Goal: Task Accomplishment & Management: Complete application form

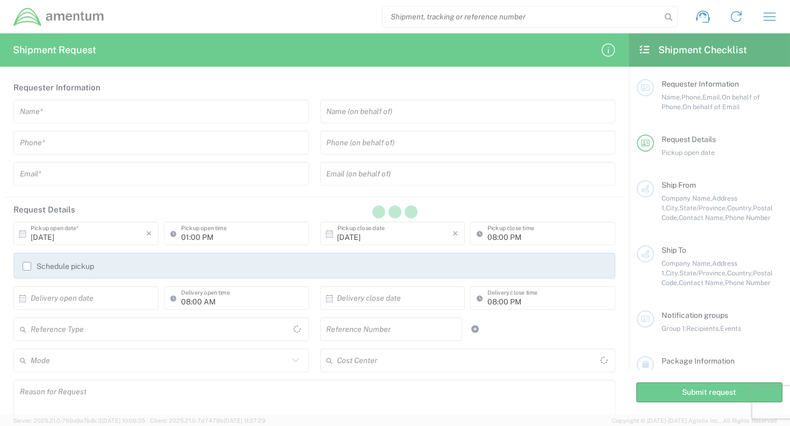
type input "[GEOGRAPHIC_DATA]"
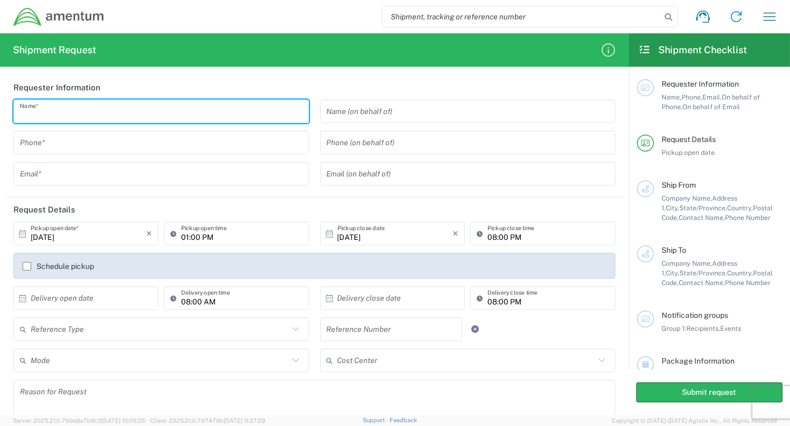
click at [77, 113] on input "text" at bounding box center [161, 111] width 283 height 19
type input "[PERSON_NAME]"
type input "8003835503"
type input "[PERSON_NAME][EMAIL_ADDRESS][DOMAIN_NAME]"
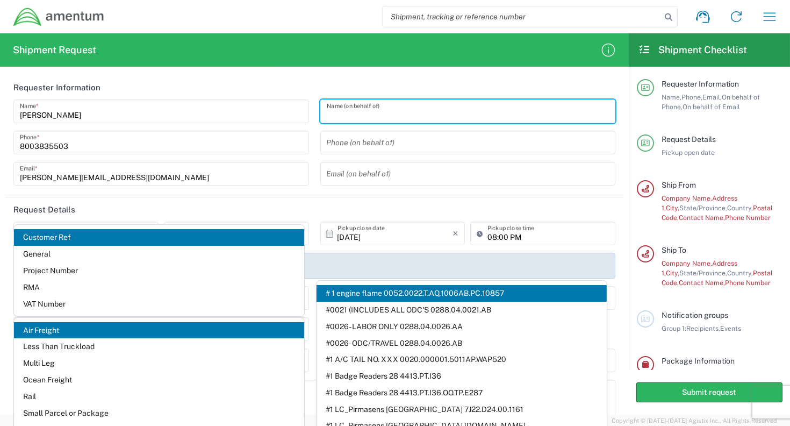
click at [370, 111] on input "text" at bounding box center [468, 111] width 283 height 19
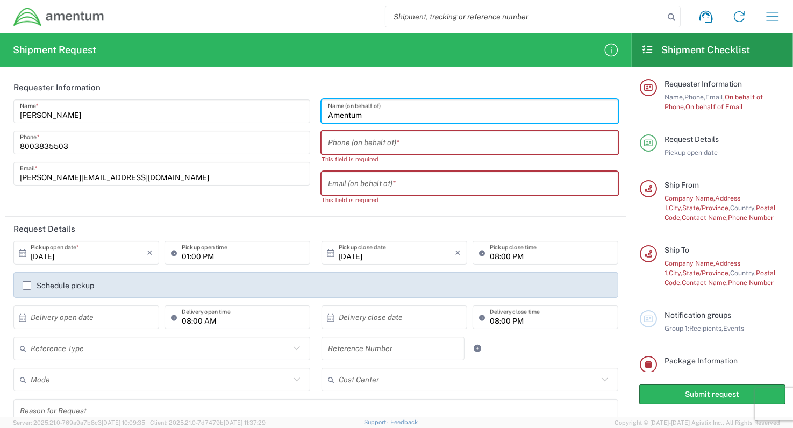
click at [362, 114] on input "Amentum" at bounding box center [470, 111] width 284 height 19
type input "Amentum Services"
click at [328, 141] on input "tel" at bounding box center [470, 142] width 284 height 19
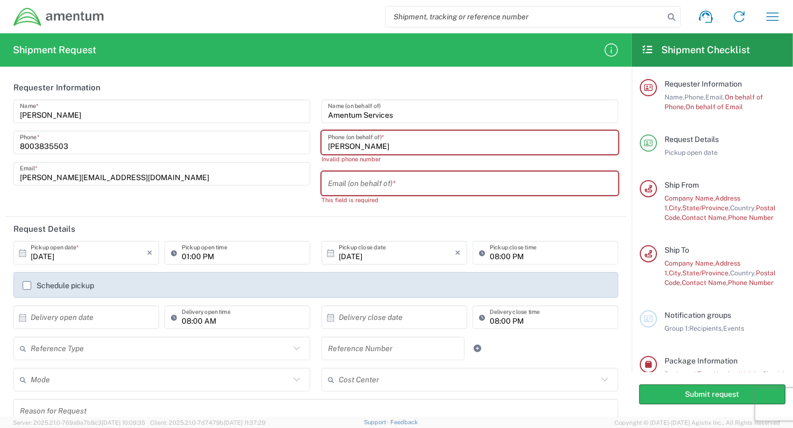
type input "[PERSON_NAME]"
click at [340, 187] on input "text" at bounding box center [470, 183] width 284 height 19
paste input "[PERSON_NAME][EMAIL_ADDRESS][PERSON_NAME][DOMAIN_NAME]"
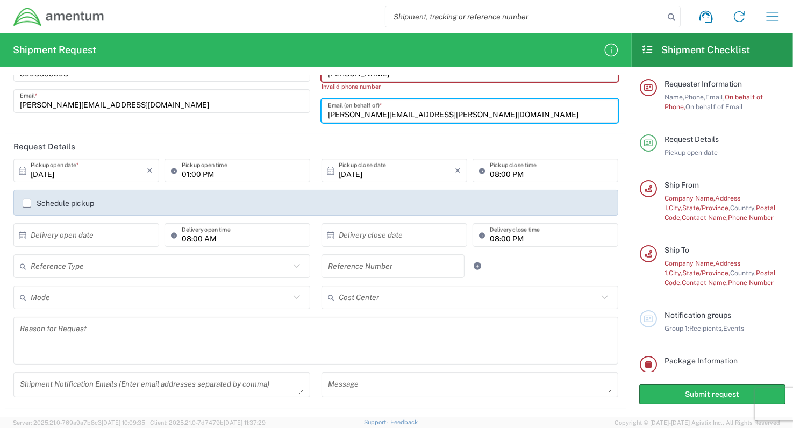
scroll to position [54, 0]
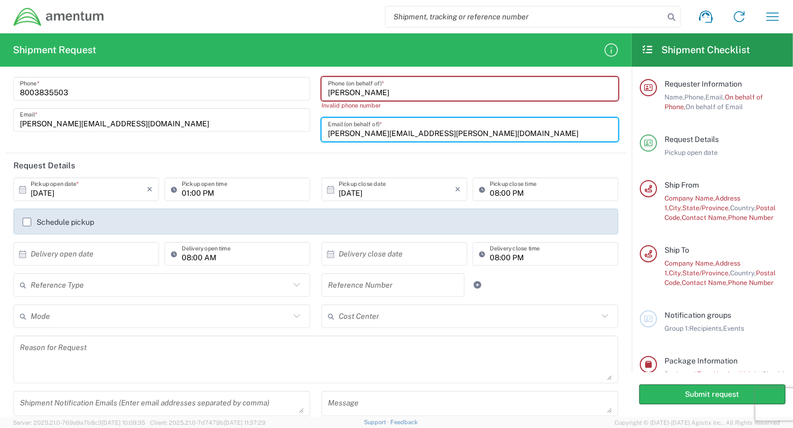
type input "[PERSON_NAME][EMAIL_ADDRESS][PERSON_NAME][DOMAIN_NAME]"
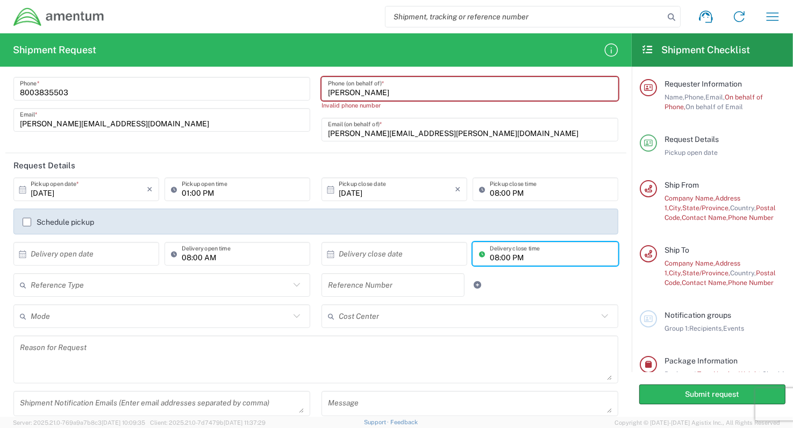
click at [504, 254] on input "08:00 PM" at bounding box center [551, 254] width 122 height 19
click at [499, 256] on input "04:00 PM" at bounding box center [551, 254] width 122 height 19
type input "04:30 PM"
click at [293, 283] on icon at bounding box center [296, 285] width 6 height 4
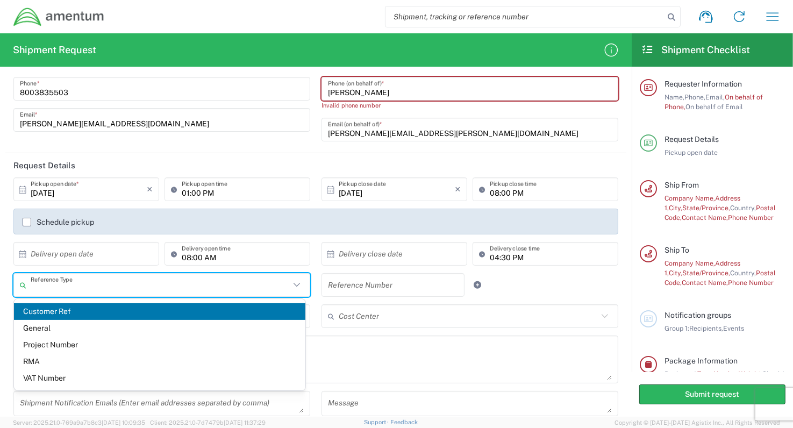
click at [233, 306] on span "Customer Ref" at bounding box center [159, 311] width 291 height 17
type input "Customer Ref"
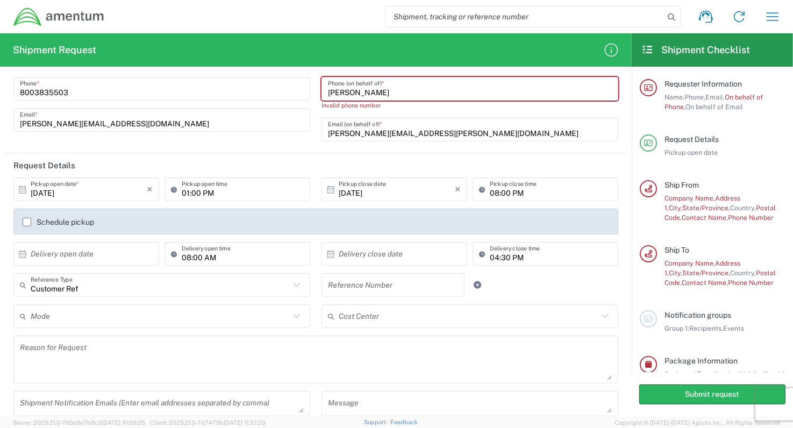
click at [173, 354] on textarea at bounding box center [316, 359] width 592 height 41
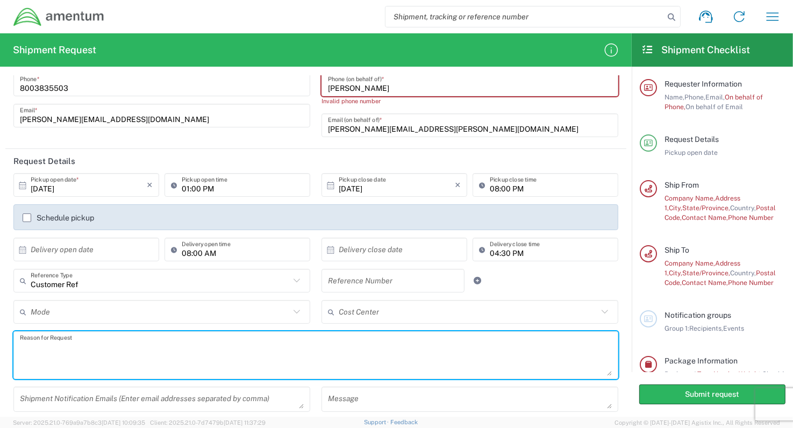
scroll to position [0, 0]
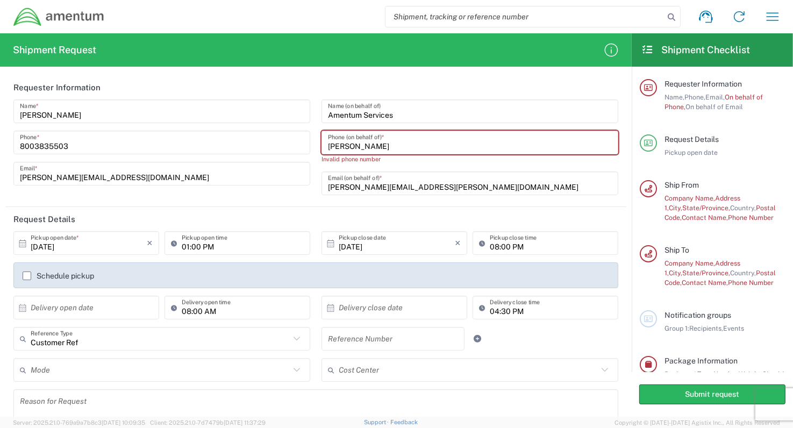
click at [290, 369] on icon at bounding box center [297, 370] width 14 height 14
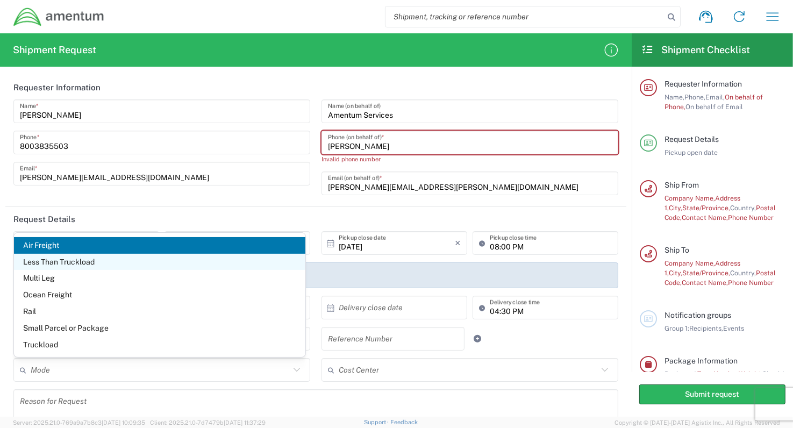
click at [75, 261] on span "Less Than Truckload" at bounding box center [159, 262] width 291 height 17
type input "Less Than Truckload"
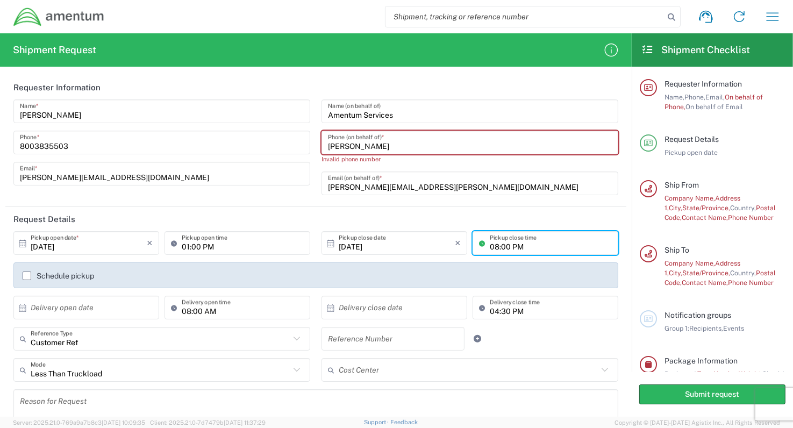
click at [498, 245] on input "08:00 PM" at bounding box center [551, 243] width 122 height 19
click at [497, 245] on input "04:00 PM" at bounding box center [551, 243] width 122 height 19
type input "04:30 PM"
click at [26, 276] on label "Schedule pickup" at bounding box center [58, 275] width 71 height 9
click at [27, 276] on input "Schedule pickup" at bounding box center [27, 276] width 0 height 0
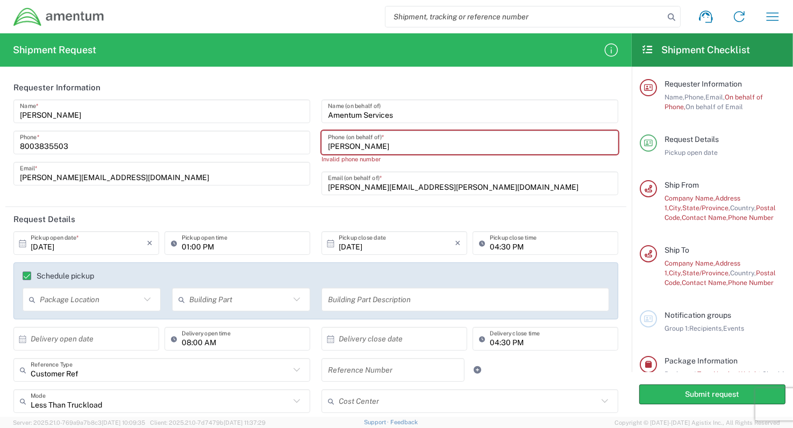
click at [146, 299] on icon at bounding box center [147, 299] width 6 height 4
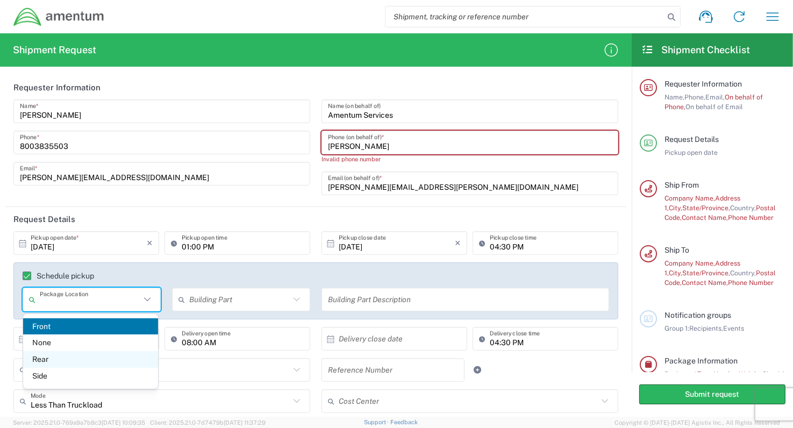
click at [39, 359] on span "Rear" at bounding box center [90, 359] width 135 height 17
type input "Rear"
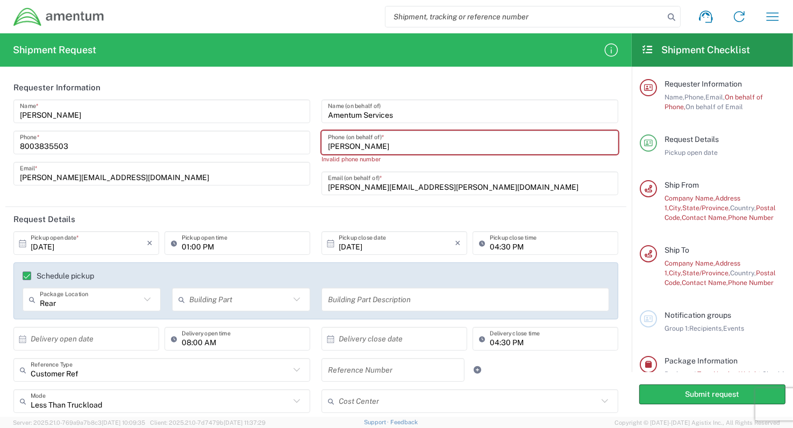
click at [295, 300] on icon at bounding box center [297, 299] width 14 height 14
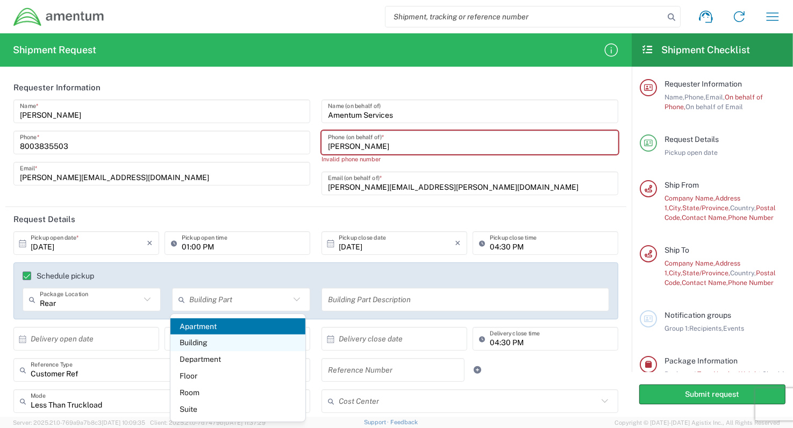
click at [202, 341] on span "Building" at bounding box center [237, 342] width 135 height 17
type input "Building"
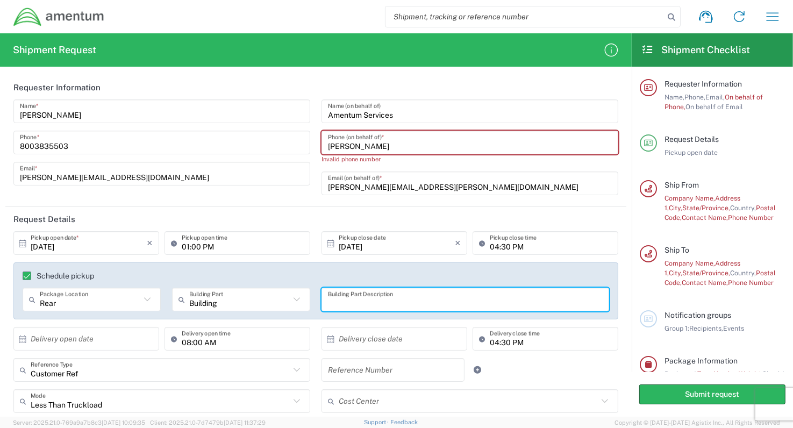
click at [328, 298] on input "text" at bounding box center [465, 299] width 275 height 19
click at [144, 301] on icon at bounding box center [147, 299] width 14 height 14
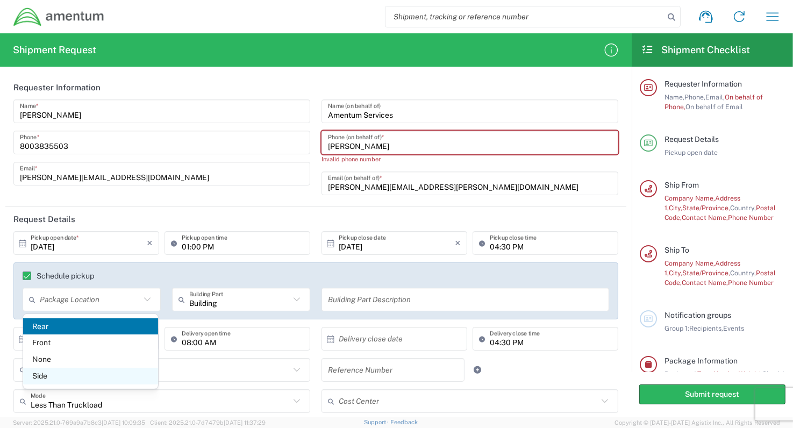
click at [54, 374] on span "Side" at bounding box center [90, 376] width 135 height 17
type input "Side"
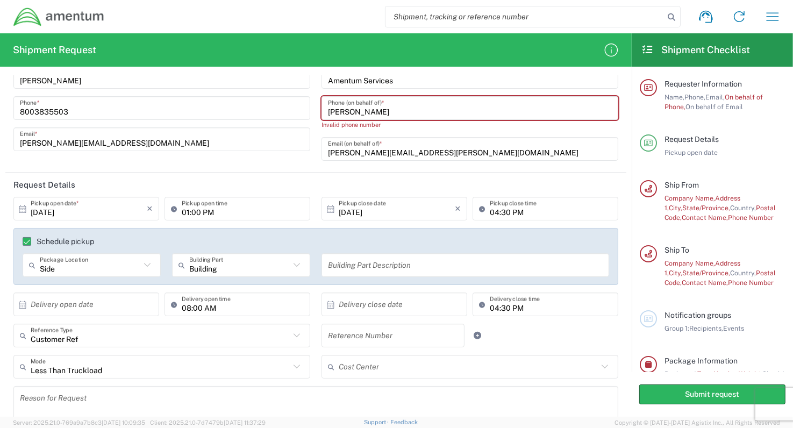
scroll to position [54, 0]
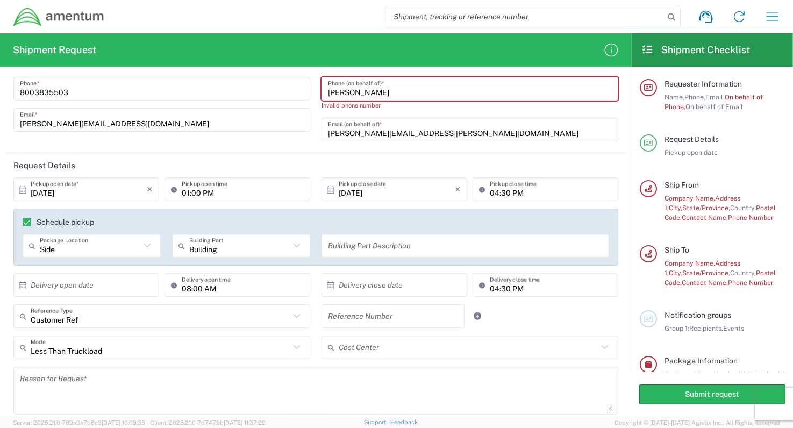
click at [598, 345] on icon at bounding box center [605, 347] width 14 height 14
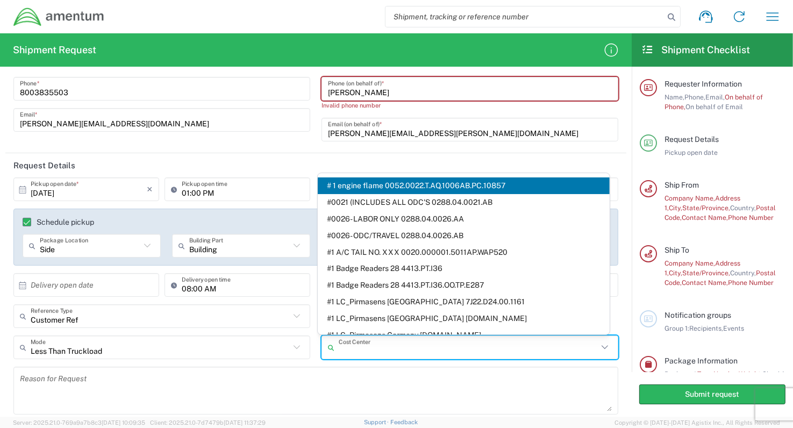
click at [206, 140] on div "[PERSON_NAME] Name * [PHONE_NUMBER] Phone * [PERSON_NAME][EMAIL_ADDRESS][DOMAIN…" at bounding box center [162, 97] width 308 height 103
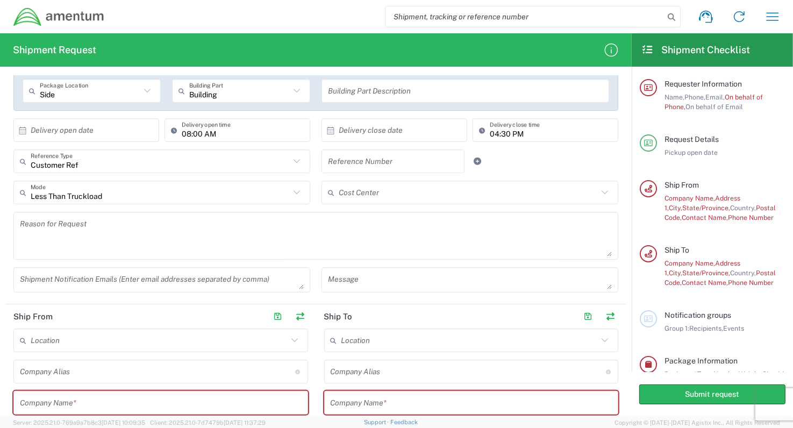
scroll to position [215, 0]
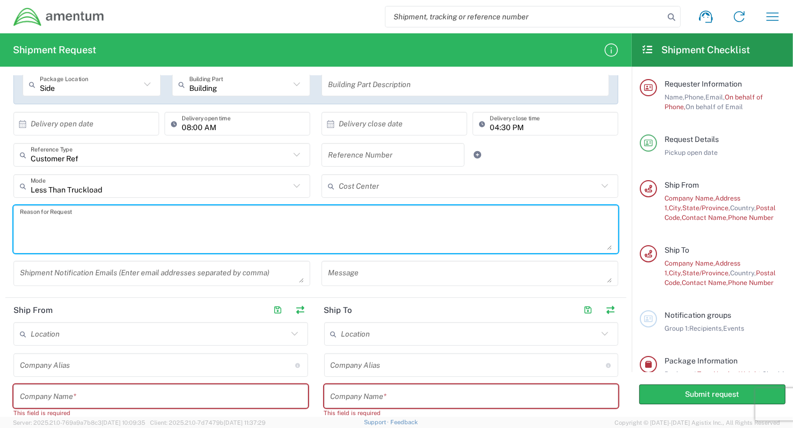
click at [75, 217] on textarea at bounding box center [316, 229] width 592 height 41
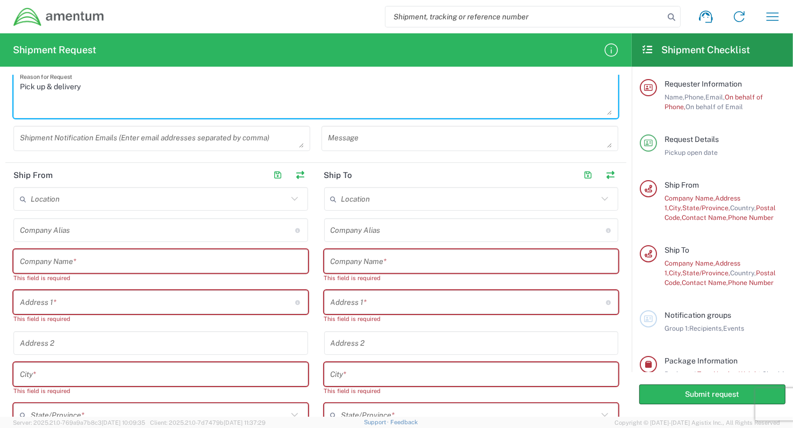
scroll to position [376, 0]
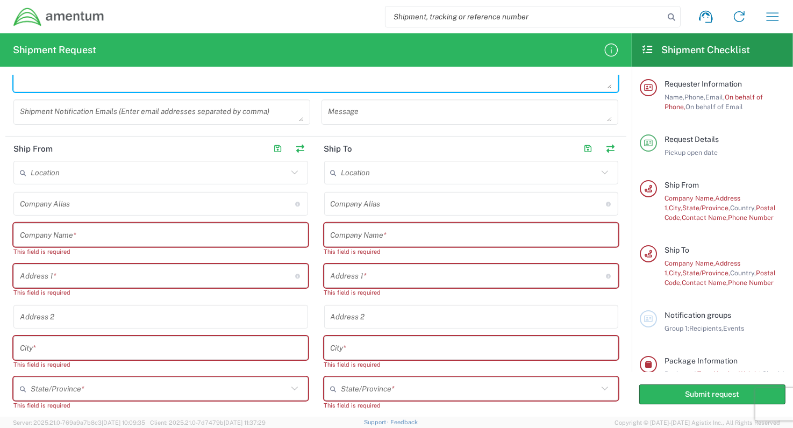
type textarea "Pick up & delivery"
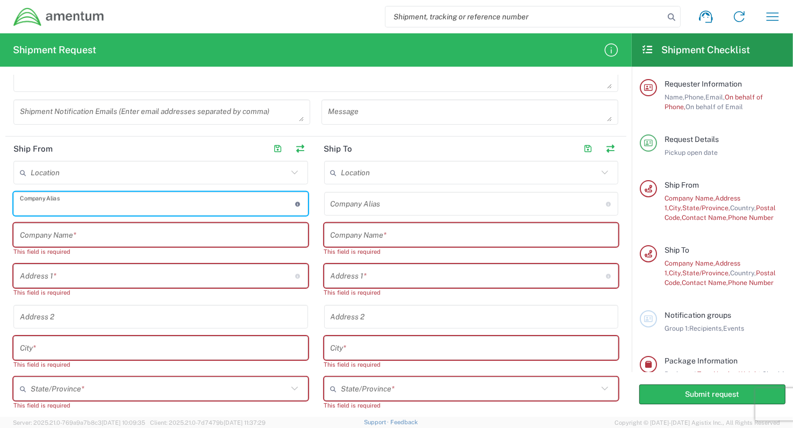
click at [111, 201] on input "text" at bounding box center [157, 204] width 275 height 19
drag, startPoint x: 130, startPoint y: 207, endPoint x: 18, endPoint y: 207, distance: 111.8
click at [18, 207] on div "Nasco Aerospace & Electronics Company Alias Address short code to enable quick …" at bounding box center [160, 204] width 295 height 24
type input "Nasco Aerospace & Electronics"
click at [45, 233] on input "text" at bounding box center [161, 235] width 282 height 19
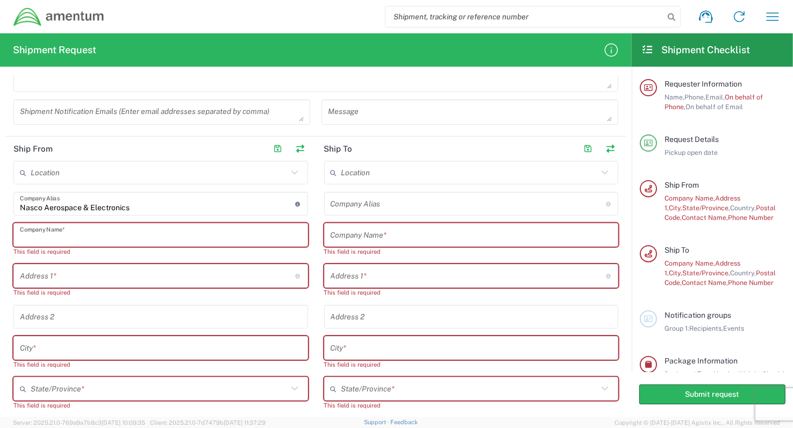
paste input "Nasco Aerospace & Electronics"
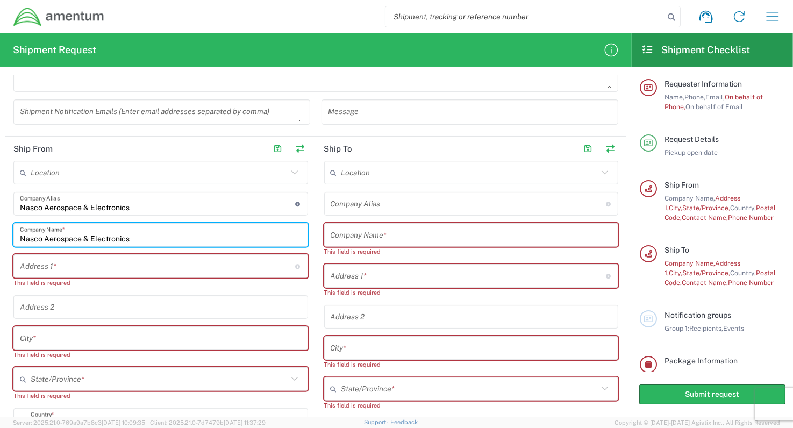
type input "Nasco Aerospace & Electronics"
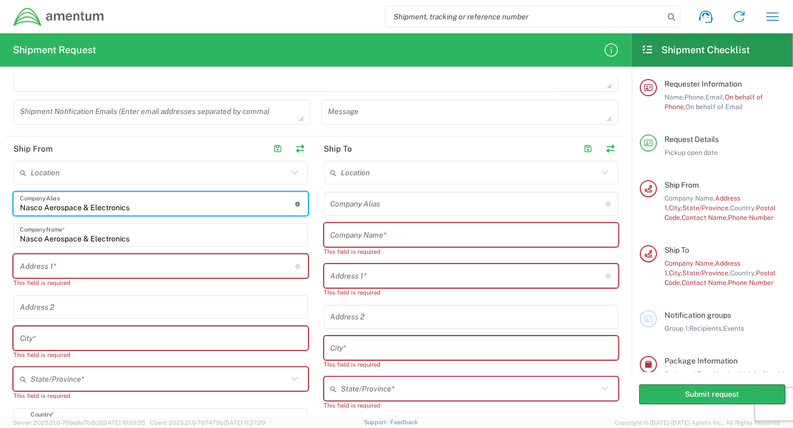
drag, startPoint x: 120, startPoint y: 207, endPoint x: 19, endPoint y: 207, distance: 101.1
click at [19, 207] on div "Nasco Aerospace & Electronics Company Alias Address short code to enable quick …" at bounding box center [160, 204] width 295 height 24
drag, startPoint x: 55, startPoint y: 266, endPoint x: 78, endPoint y: 269, distance: 23.3
click at [55, 266] on input "text" at bounding box center [157, 266] width 275 height 19
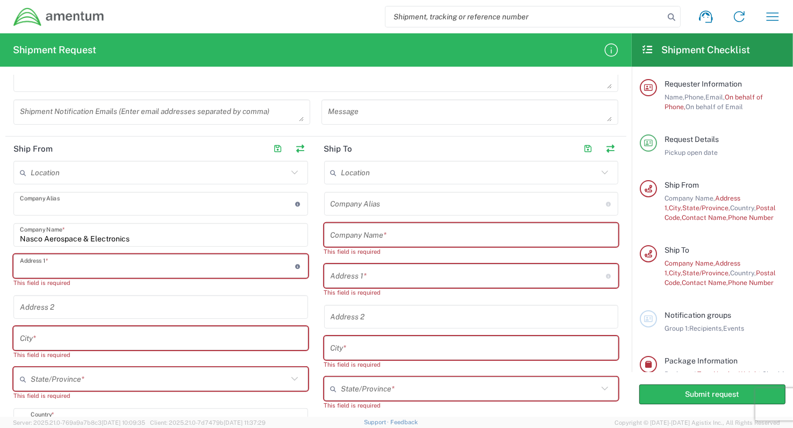
type input "[STREET_ADDRESS]"
type input "[GEOGRAPHIC_DATA]"
type input "[US_STATE]"
type input "33714"
type input "8003835503"
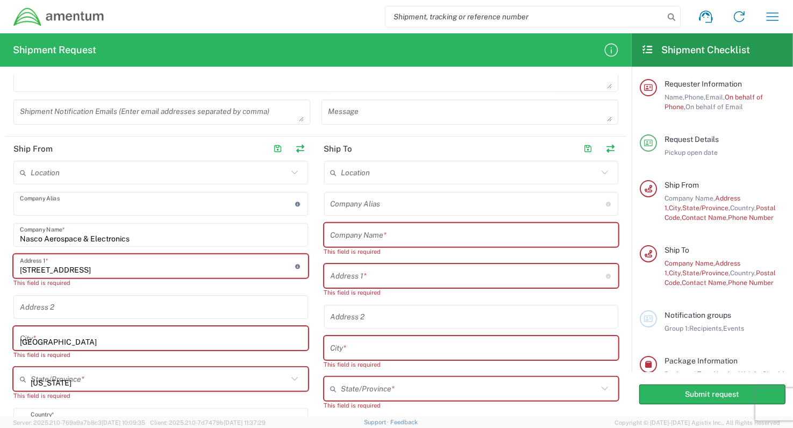
type input "Nasco Aerospace & Electronics"
type input "[STREET_ADDRESS]"
type input "[GEOGRAPHIC_DATA]"
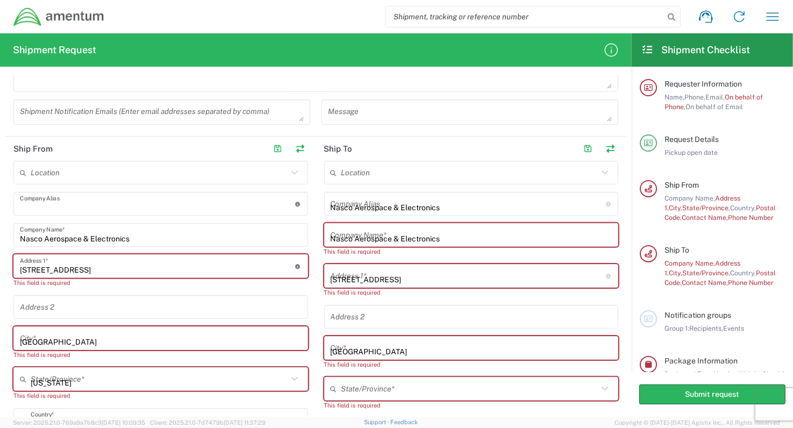
type input "[US_STATE]"
type input "33714"
type input "8003835503"
type input "[PERSON_NAME]"
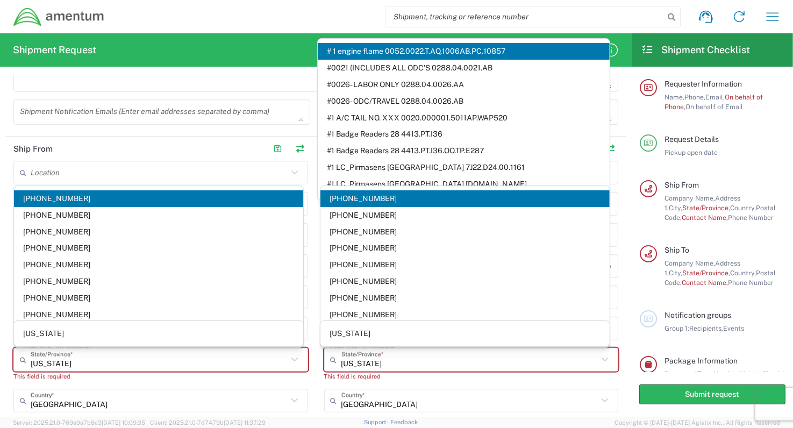
click at [180, 207] on span "[PHONE_NUMBER]" at bounding box center [158, 215] width 289 height 17
type input "[PHONE_NUMBER]"
type input "Amentum Services, Inc"
type input "[STREET_ADDRESS]"
type input "[GEOGRAPHIC_DATA]"
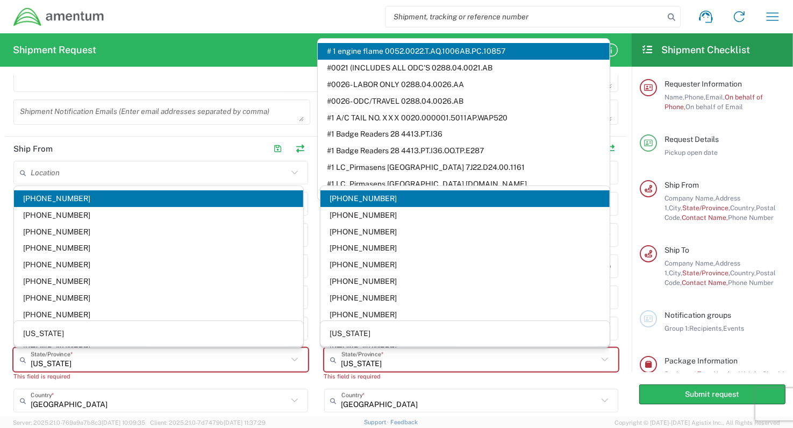
type input "[US_STATE]"
type input "22202"
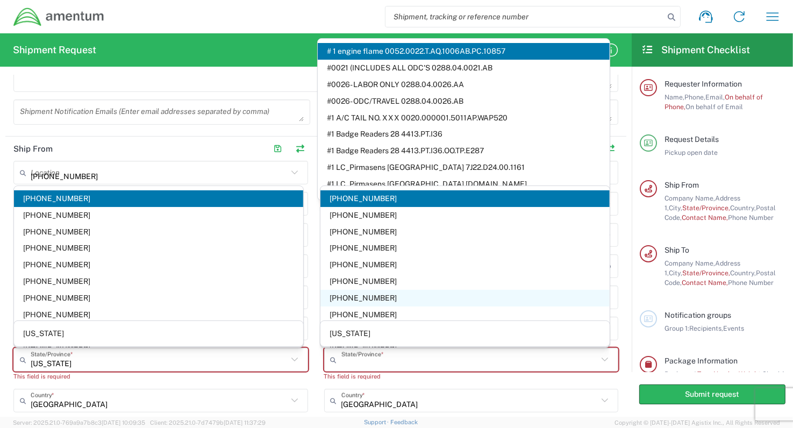
type input "[STREET_ADDRESS]"
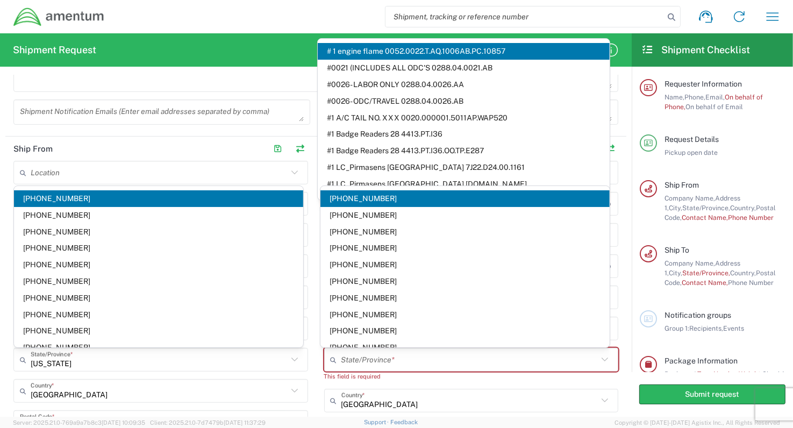
click at [156, 44] on agx-form-header "Shipment Request" at bounding box center [316, 49] width 632 height 33
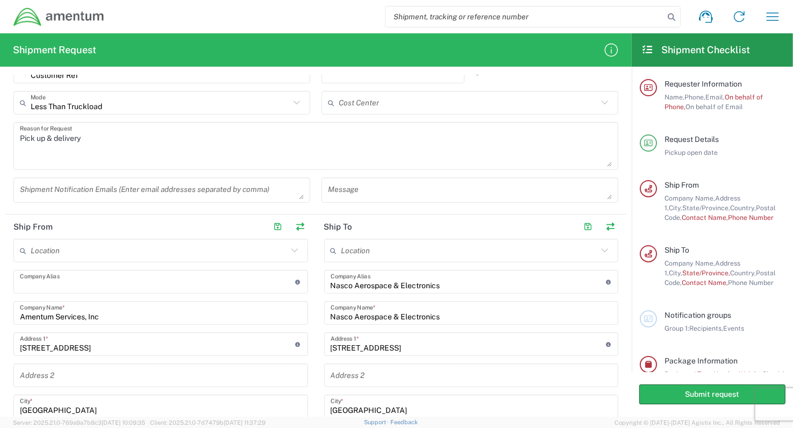
scroll to position [323, 0]
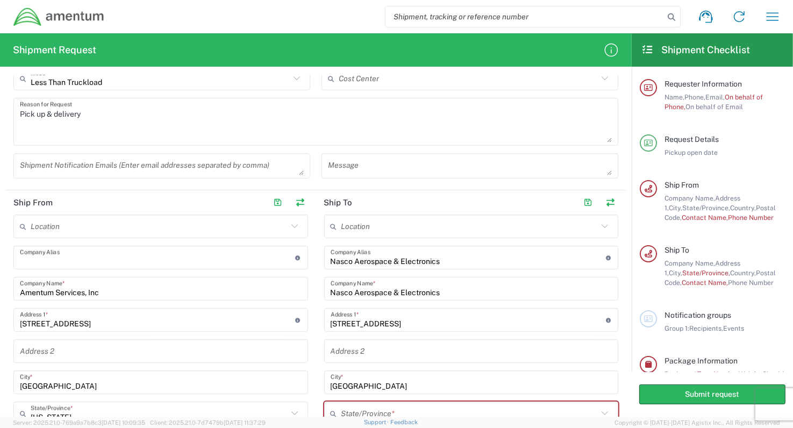
click at [446, 258] on input "Nasco Aerospace & Electronics" at bounding box center [468, 257] width 275 height 19
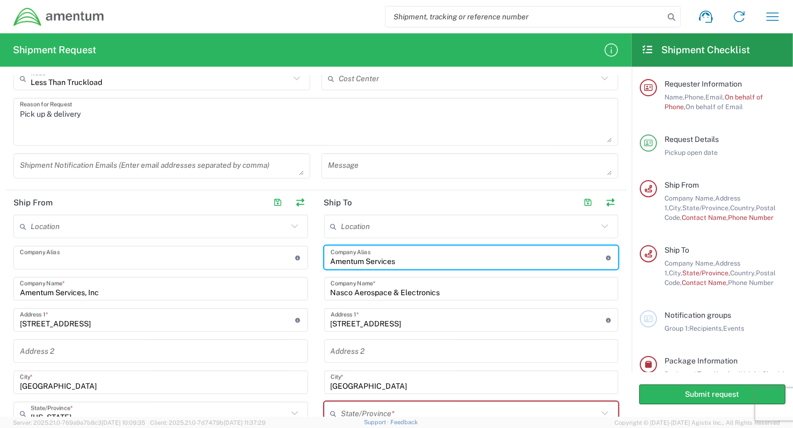
drag, startPoint x: 393, startPoint y: 263, endPoint x: 322, endPoint y: 260, distance: 71.0
click at [324, 260] on div "Amentum Services Company Alias Address short code to enable quick look up and a…" at bounding box center [471, 258] width 295 height 24
type input "Amentum Services"
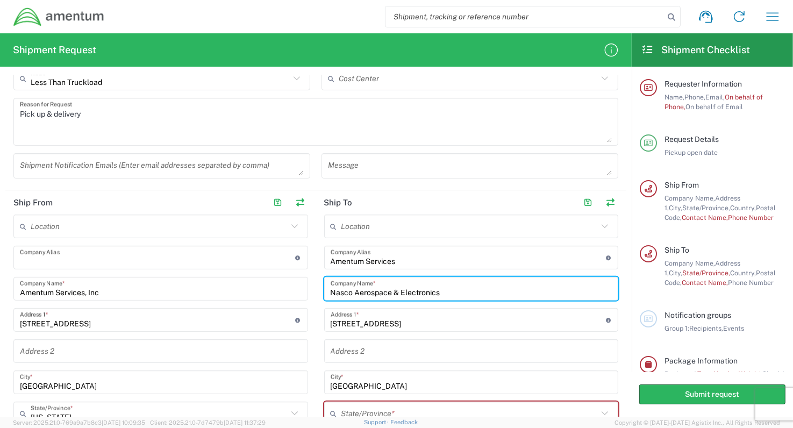
drag, startPoint x: 443, startPoint y: 295, endPoint x: 325, endPoint y: 296, distance: 117.7
click at [325, 296] on div "Nasco Aerospace & Electronics Company Name *" at bounding box center [471, 289] width 295 height 24
paste input "Amentum Service"
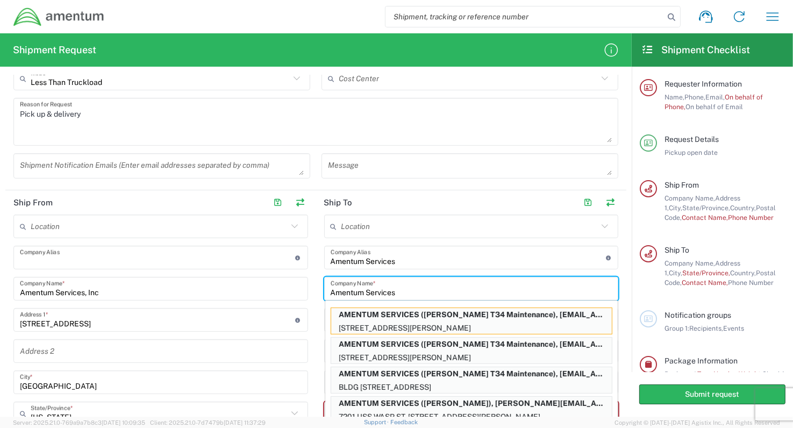
type input "Amentum Services"
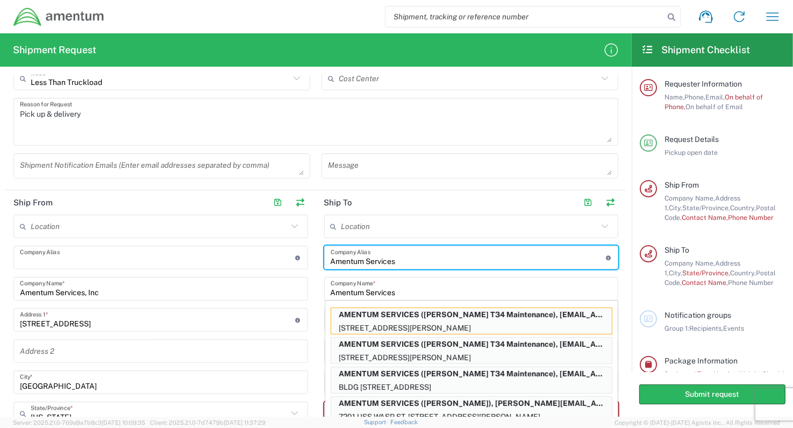
drag, startPoint x: 396, startPoint y: 260, endPoint x: 320, endPoint y: 262, distance: 75.8
click at [324, 262] on div "Amentum Services Company Alias Address short code to enable quick look up and a…" at bounding box center [471, 258] width 295 height 24
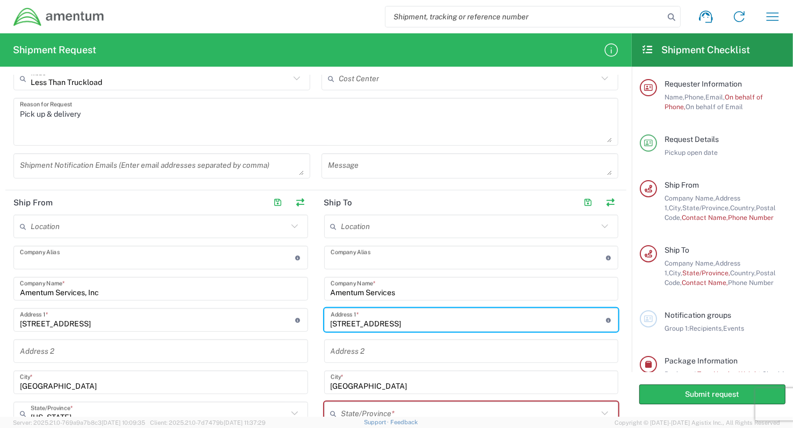
click at [365, 321] on input "[STREET_ADDRESS]" at bounding box center [468, 320] width 275 height 19
drag, startPoint x: 386, startPoint y: 323, endPoint x: 323, endPoint y: 324, distance: 63.4
click at [324, 324] on div "[STREET_ADDRESS] Address 1 * For cross streets use street names with '&' or 'an…" at bounding box center [471, 320] width 295 height 24
paste input "nc. [STREET_ADDRESS]"
click at [337, 324] on input "nc. [STREET_ADDRESS]" at bounding box center [468, 320] width 275 height 19
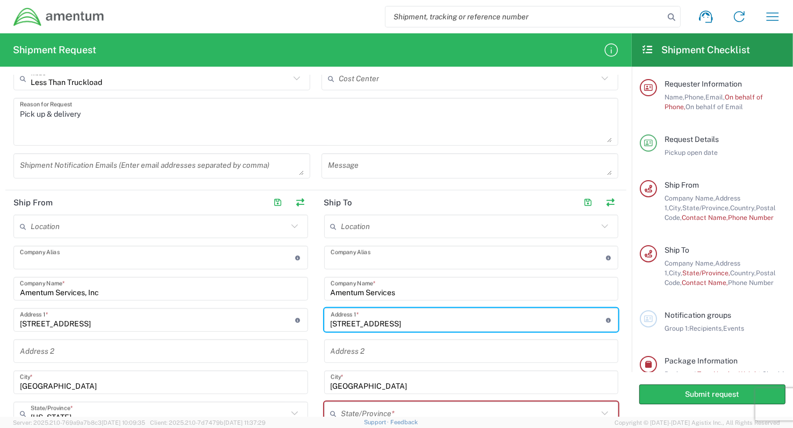
type input "[STREET_ADDRESS]"
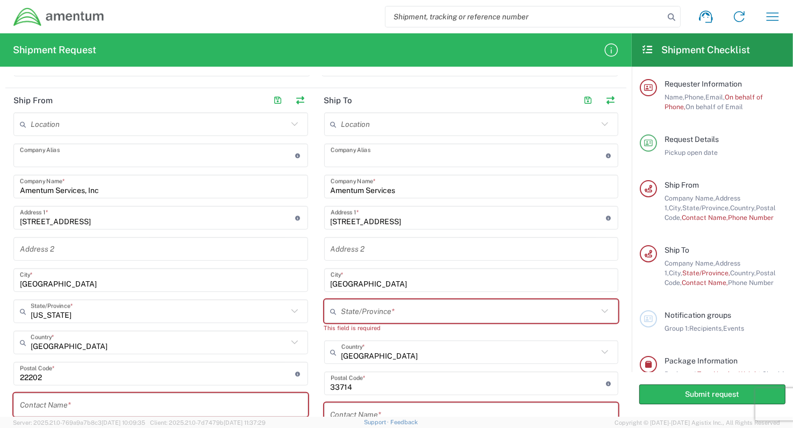
scroll to position [430, 0]
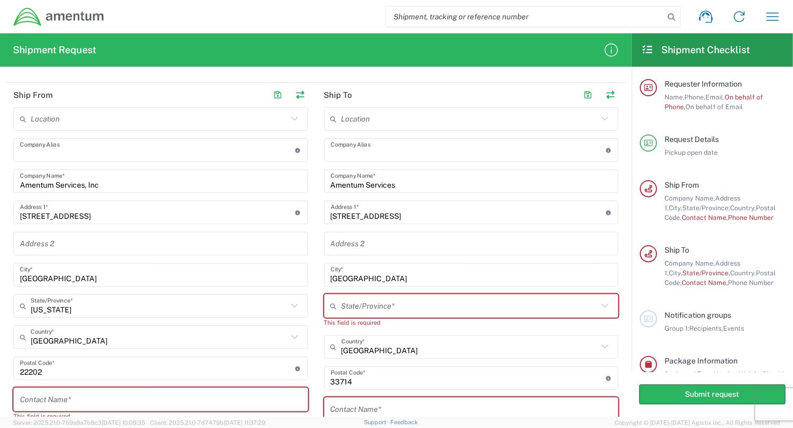
click at [383, 279] on input "[GEOGRAPHIC_DATA]" at bounding box center [472, 275] width 282 height 19
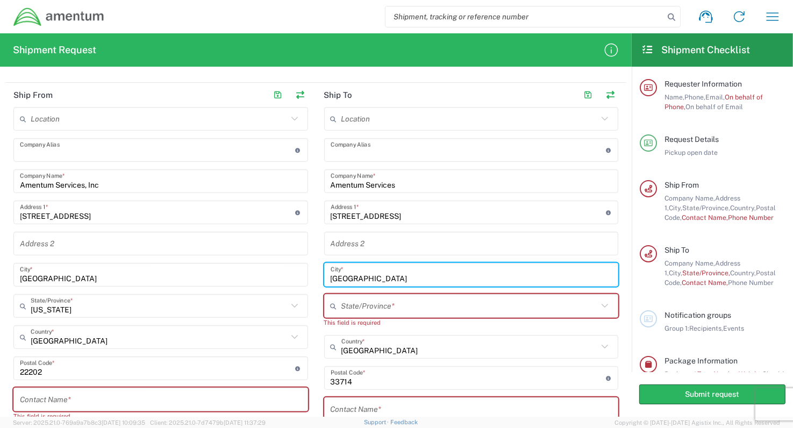
drag, startPoint x: 383, startPoint y: 278, endPoint x: 327, endPoint y: 277, distance: 55.9
click at [331, 277] on input "[GEOGRAPHIC_DATA]" at bounding box center [472, 275] width 282 height 19
paste input "rederick"
type input "[GEOGRAPHIC_DATA]"
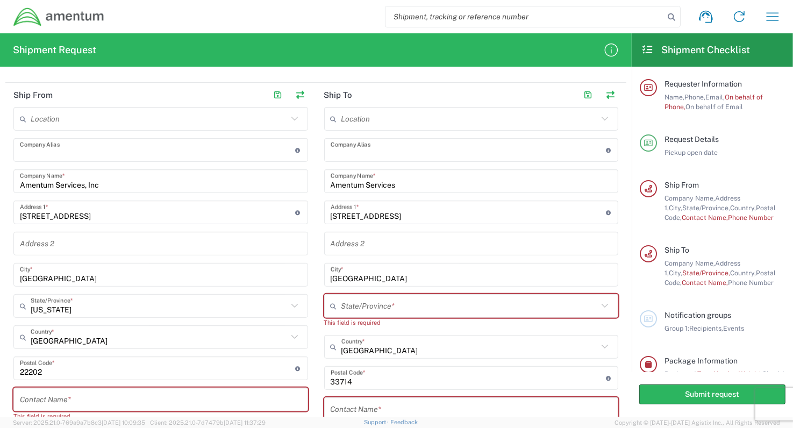
click at [598, 304] on icon at bounding box center [605, 306] width 14 height 14
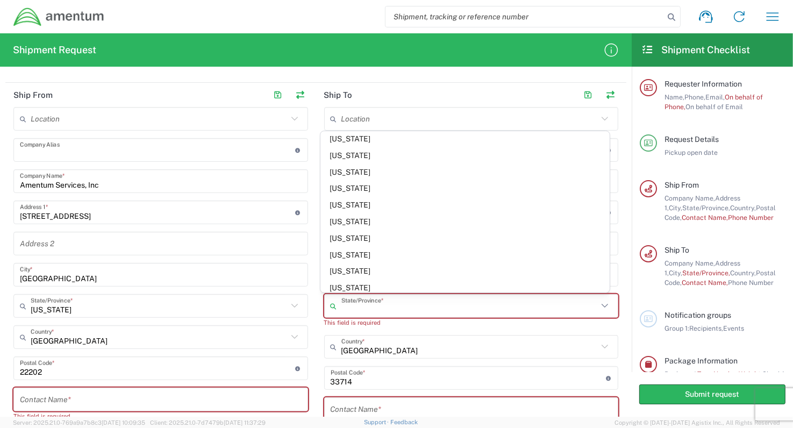
scroll to position [753, 0]
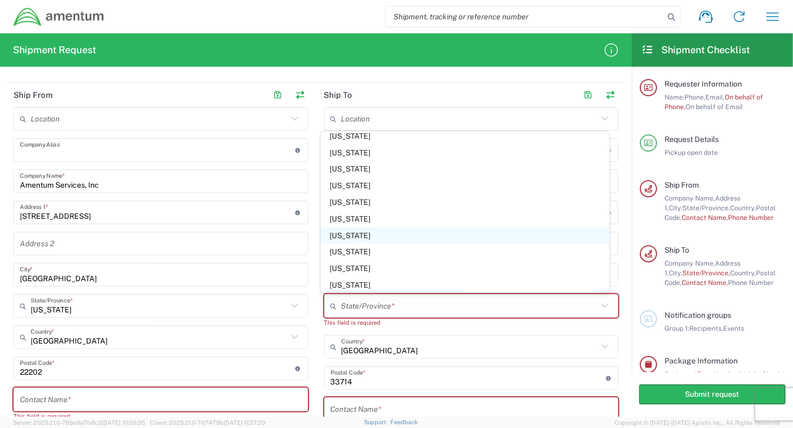
click at [343, 235] on span "[US_STATE]" at bounding box center [464, 235] width 289 height 17
type input "[US_STATE]"
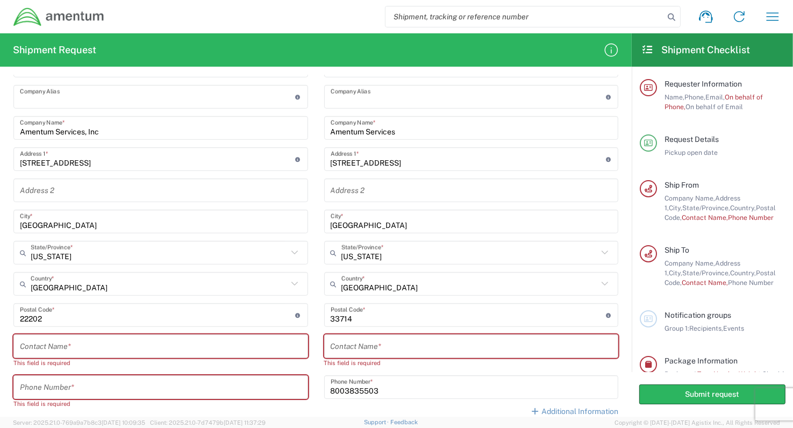
scroll to position [484, 0]
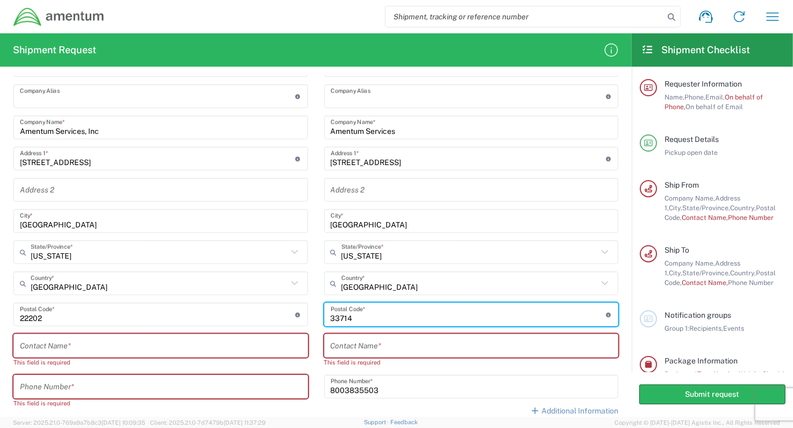
drag, startPoint x: 483, startPoint y: 321, endPoint x: 456, endPoint y: 325, distance: 27.1
click at [483, 321] on input "undefined" at bounding box center [468, 314] width 275 height 19
drag, startPoint x: 347, startPoint y: 317, endPoint x: 327, endPoint y: 316, distance: 19.9
click at [331, 316] on input "undefined" at bounding box center [468, 314] width 275 height 19
type input "22407"
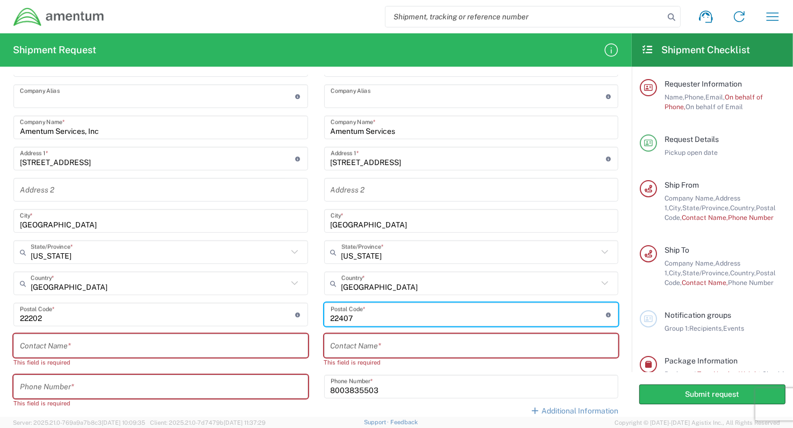
click at [405, 345] on input "text" at bounding box center [472, 345] width 282 height 19
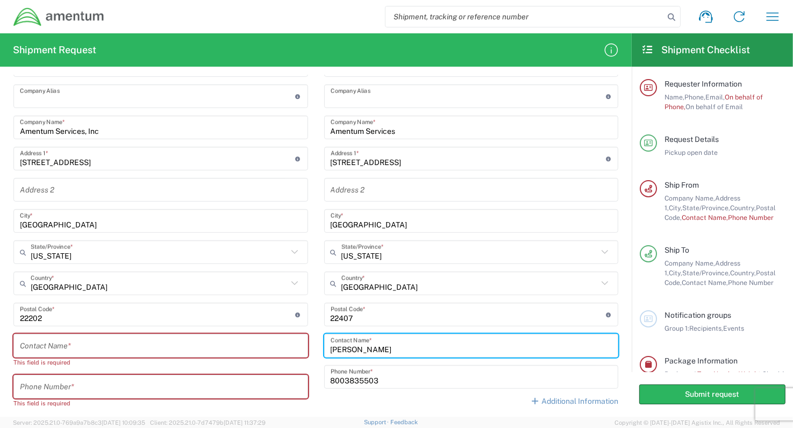
type input "[PERSON_NAME]"
click at [392, 380] on input "8003835503" at bounding box center [472, 377] width 282 height 19
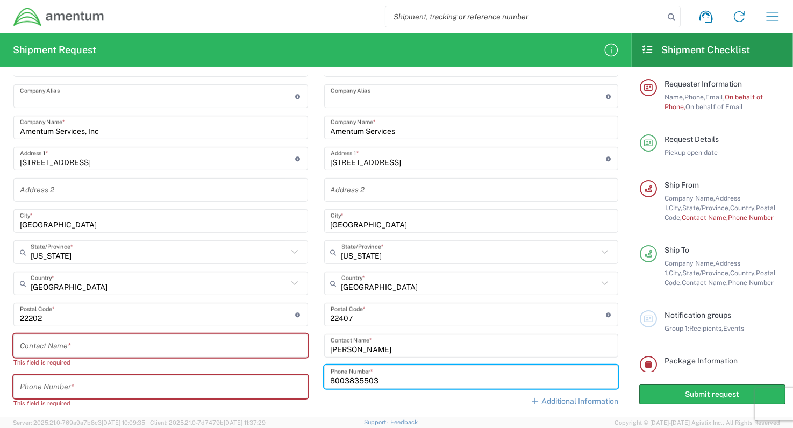
drag, startPoint x: 387, startPoint y: 381, endPoint x: 325, endPoint y: 381, distance: 61.8
click at [325, 381] on div "[PHONE_NUMBER] Phone Number *" at bounding box center [471, 377] width 295 height 24
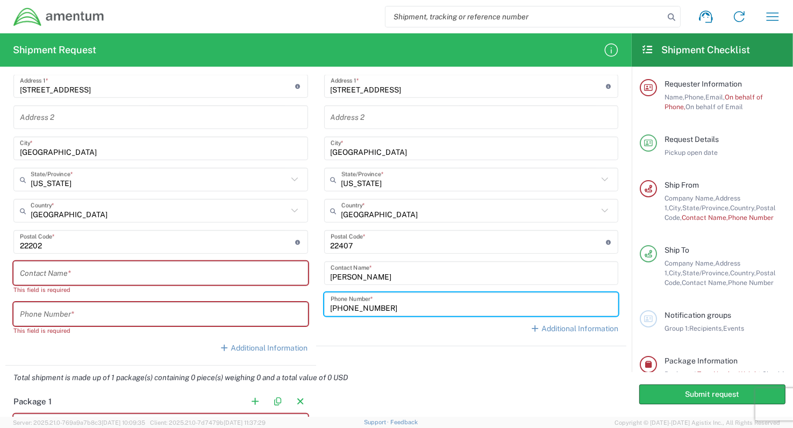
scroll to position [538, 0]
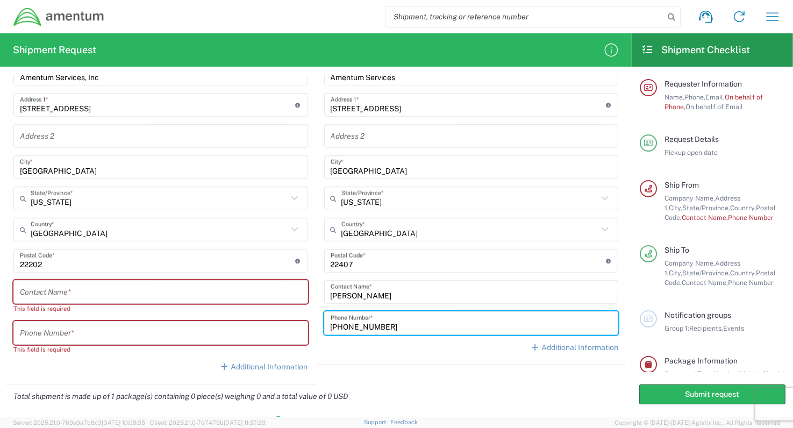
type input "[PHONE_NUMBER]"
click at [23, 285] on input "text" at bounding box center [161, 292] width 282 height 19
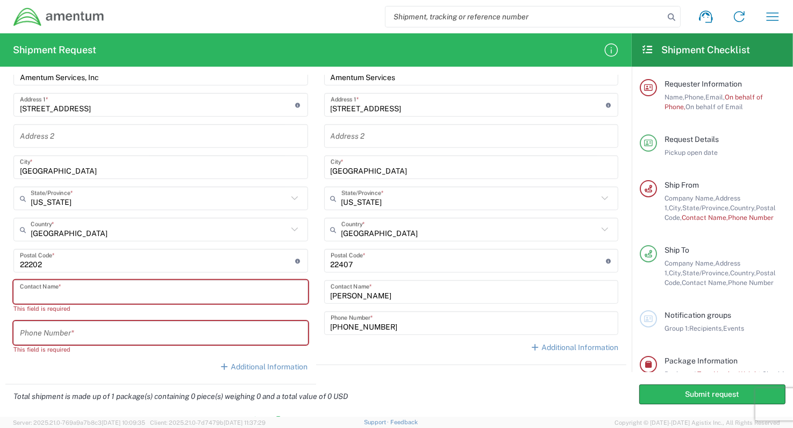
type input "W"
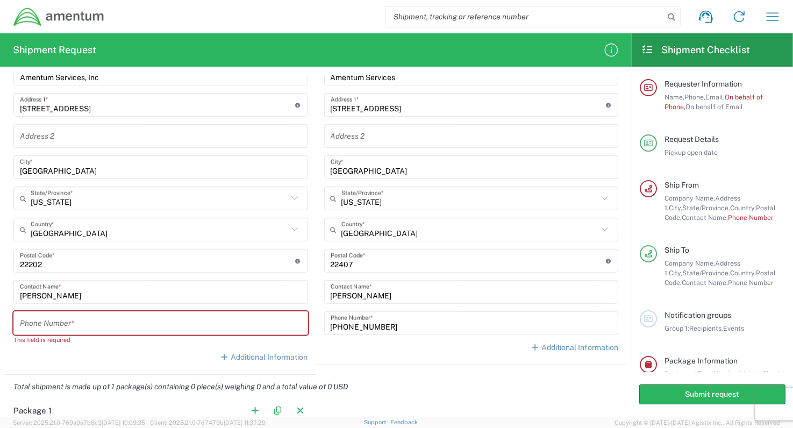
click at [70, 298] on input "[PERSON_NAME]" at bounding box center [161, 292] width 282 height 19
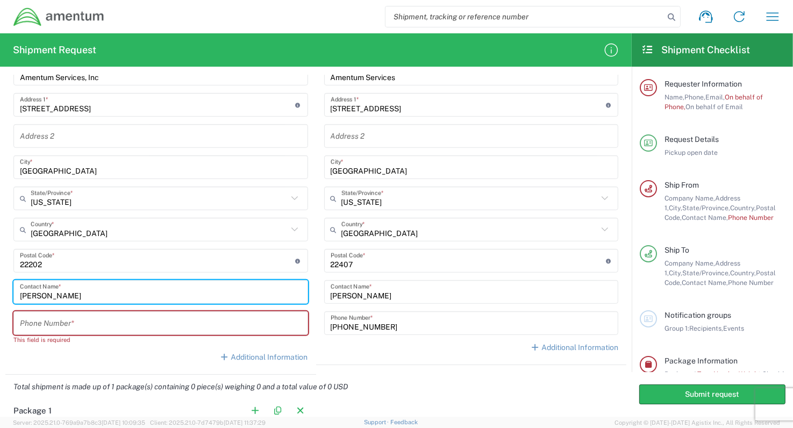
type input "[PERSON_NAME]"
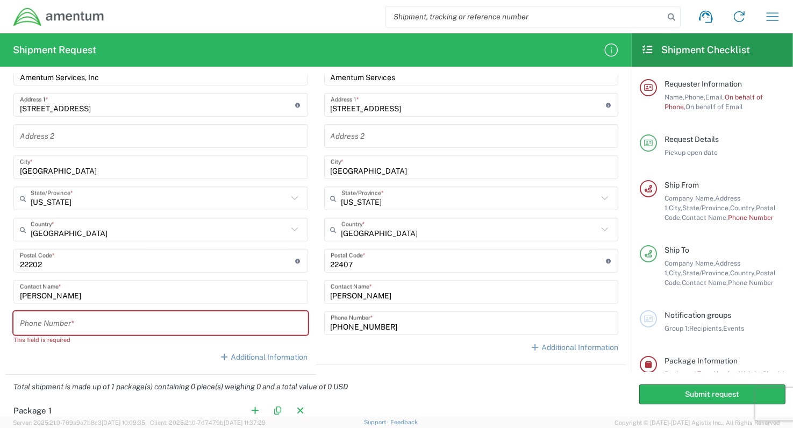
click at [20, 321] on input "tel" at bounding box center [161, 323] width 282 height 19
paste input "727.344.7554 ext 203"
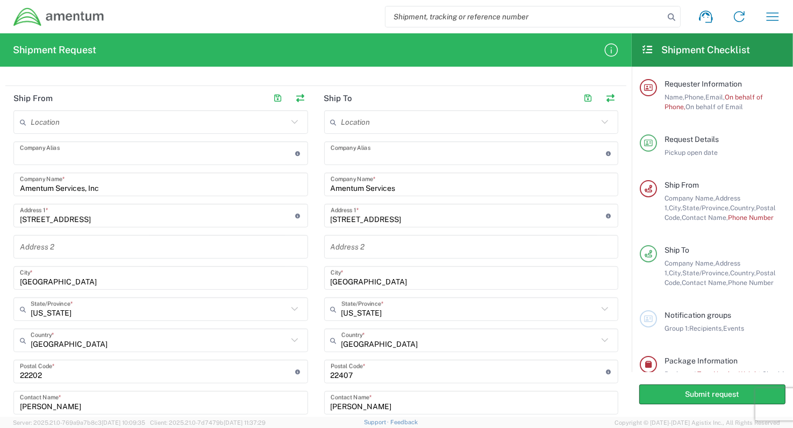
scroll to position [430, 0]
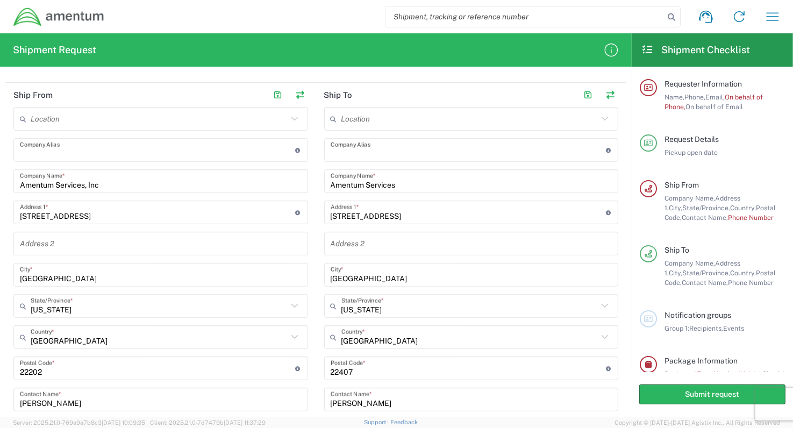
type input "727.344.7554 ext 203"
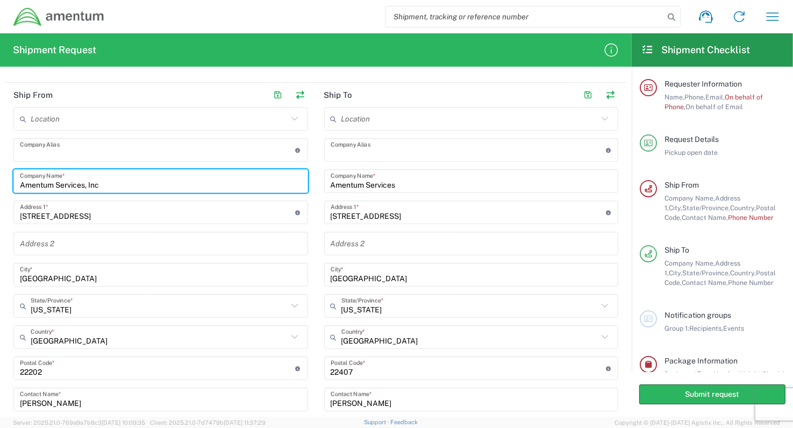
click at [105, 184] on input "Amentum Services, Inc" at bounding box center [161, 181] width 282 height 19
drag, startPoint x: 105, startPoint y: 184, endPoint x: 20, endPoint y: 182, distance: 84.9
click at [20, 182] on input "Amentum Services, Inc" at bounding box center [161, 181] width 282 height 19
type input "Nasco Aerospace & Electronics"
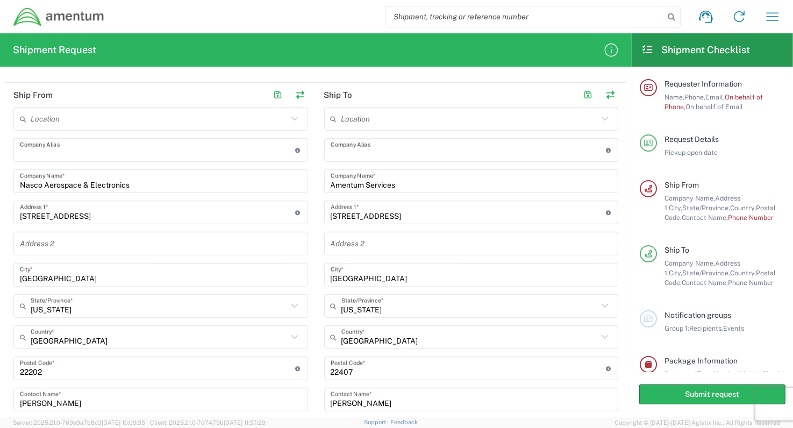
click at [95, 226] on div "Location [PHONE_NUMBER] [PHONE_NUMBER] [PHONE_NUMBER] [PHONE_NUMBER] [PHONE_NUM…" at bounding box center [160, 292] width 295 height 371
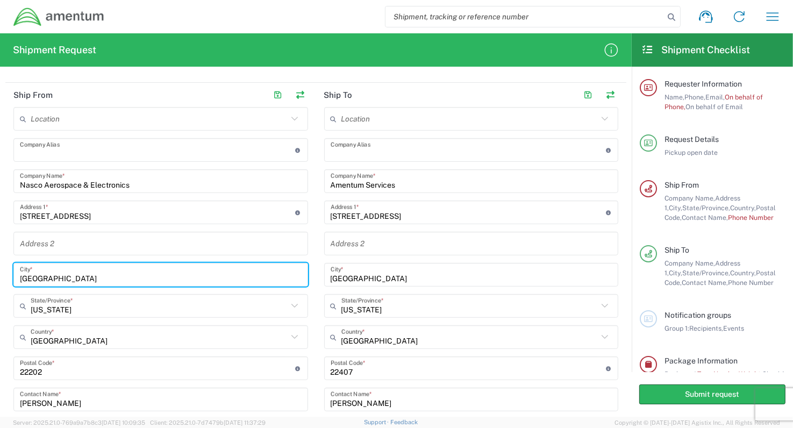
drag, startPoint x: 68, startPoint y: 274, endPoint x: 17, endPoint y: 275, distance: 51.6
click at [17, 275] on div "[GEOGRAPHIC_DATA] *" at bounding box center [160, 275] width 295 height 24
type input "[GEOGRAPHIC_DATA]"
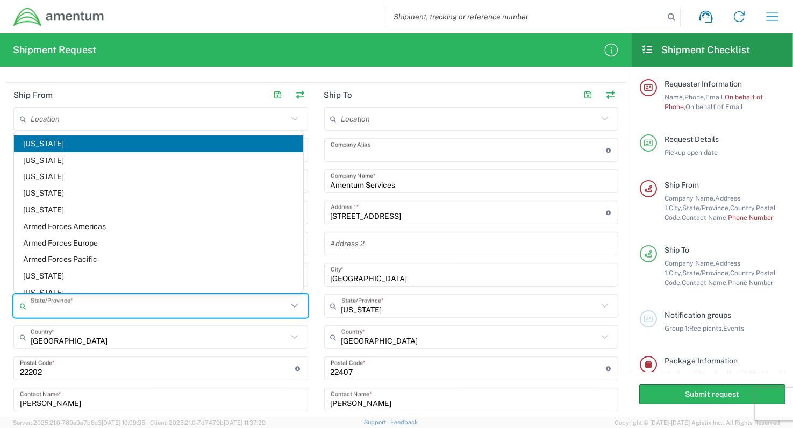
click at [62, 307] on input "text" at bounding box center [159, 306] width 257 height 19
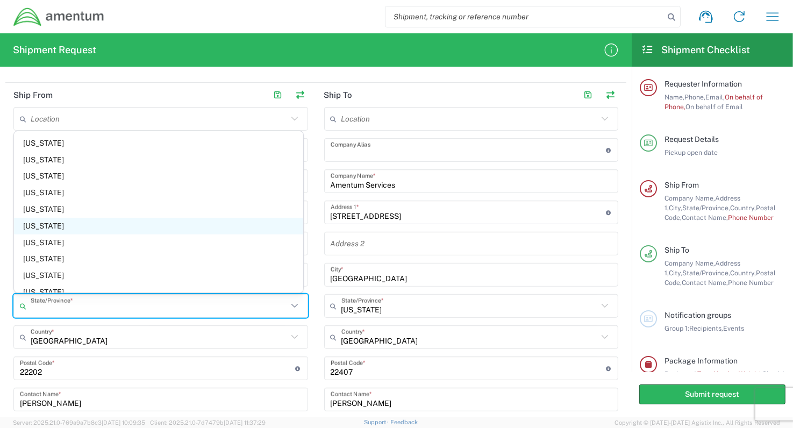
scroll to position [215, 0]
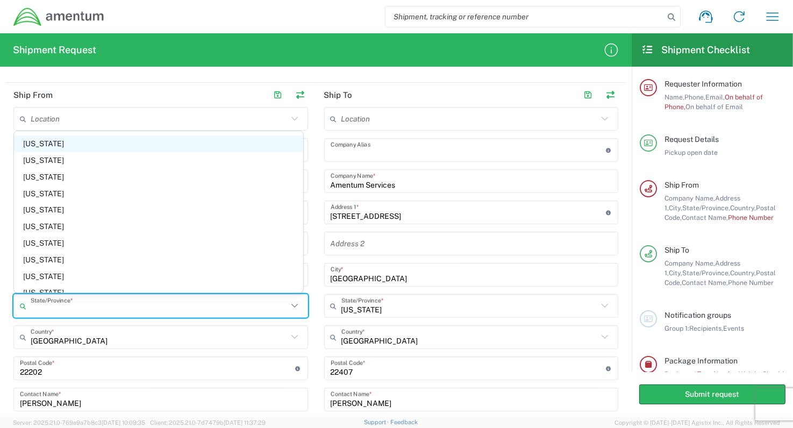
click at [37, 145] on span "[US_STATE]" at bounding box center [158, 143] width 289 height 17
type input "[US_STATE]"
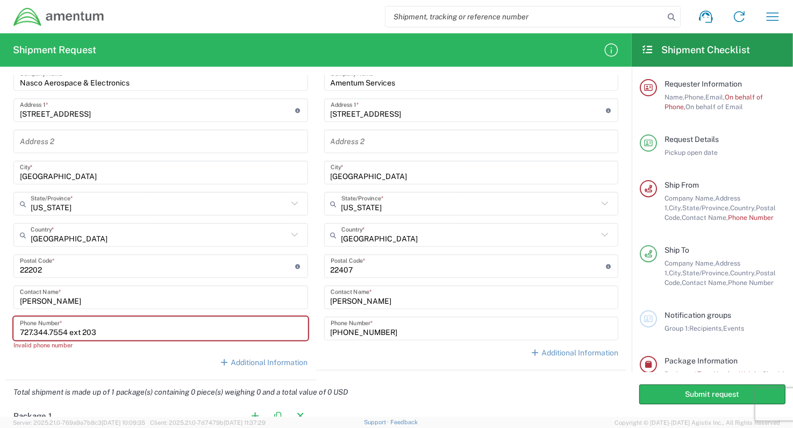
scroll to position [538, 0]
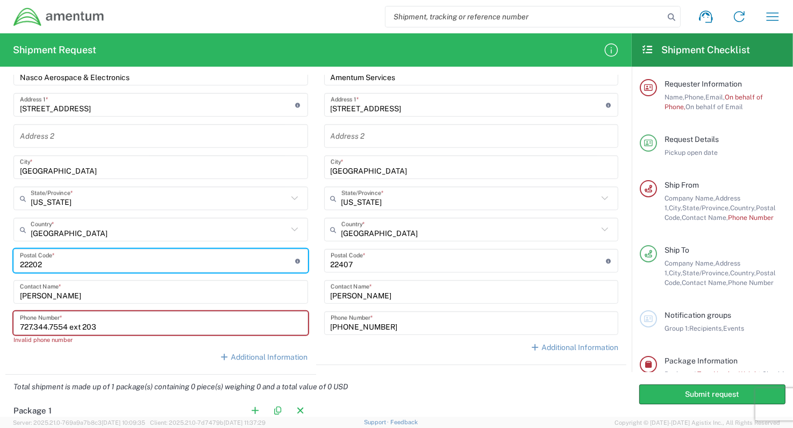
drag, startPoint x: 42, startPoint y: 264, endPoint x: 5, endPoint y: 263, distance: 36.6
click at [5, 263] on main "Location [PHONE_NUMBER] [PHONE_NUMBER] [PHONE_NUMBER] [PHONE_NUMBER] [PHONE_NUM…" at bounding box center [160, 184] width 311 height 371
type input "33714"
click at [197, 219] on div "United States Country *" at bounding box center [160, 230] width 295 height 24
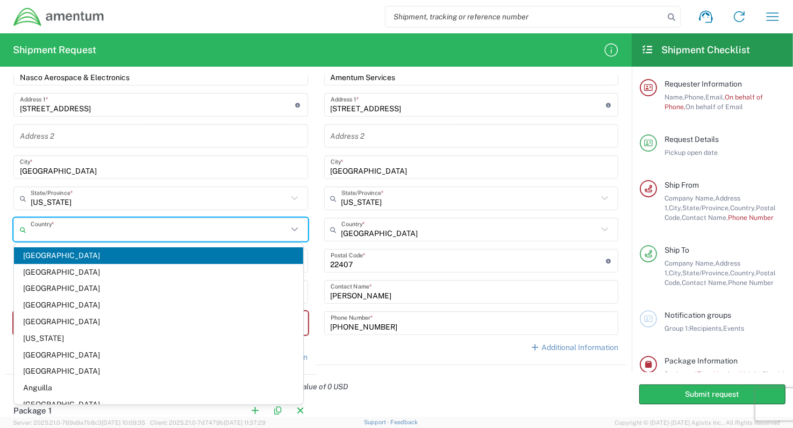
click at [74, 253] on span "[GEOGRAPHIC_DATA]" at bounding box center [158, 255] width 289 height 17
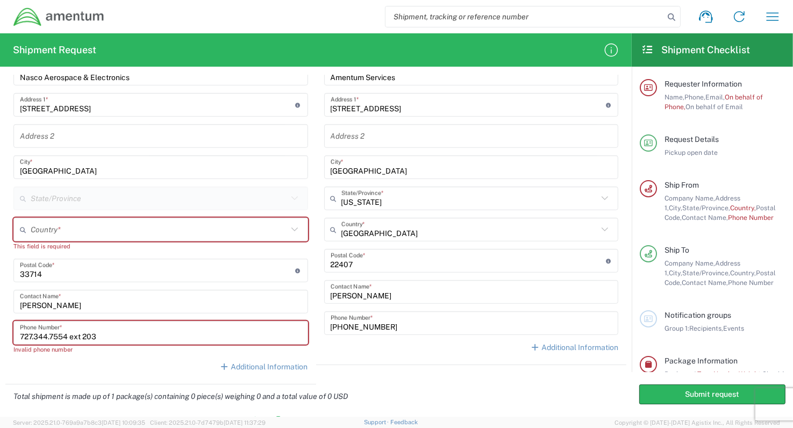
click at [289, 228] on icon at bounding box center [295, 230] width 14 height 14
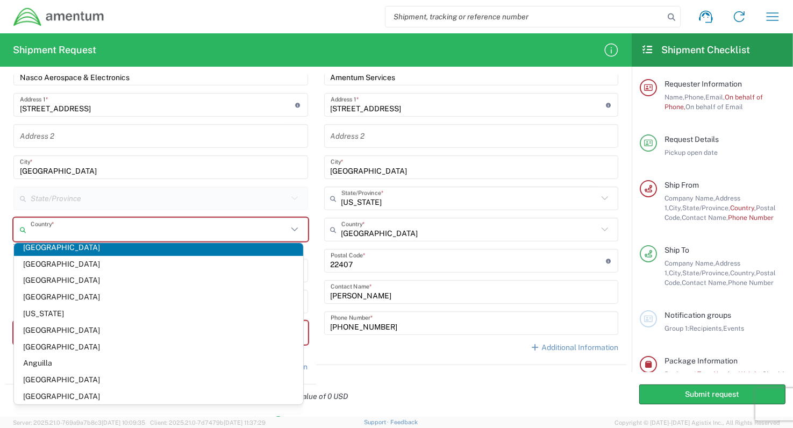
scroll to position [0, 0]
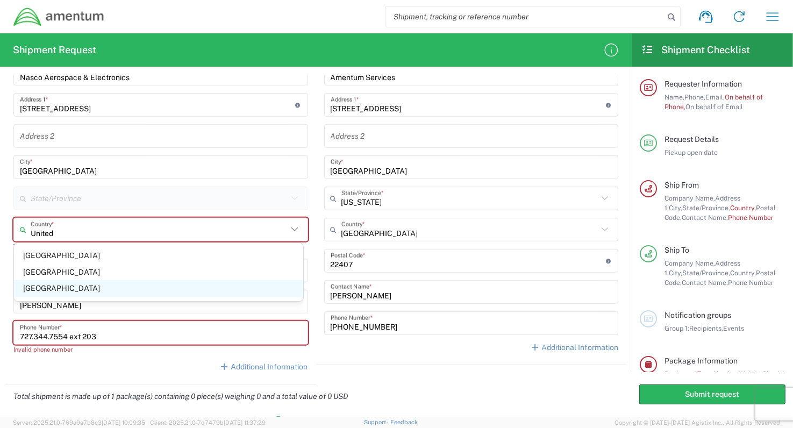
click at [62, 288] on span "[GEOGRAPHIC_DATA]" at bounding box center [158, 288] width 289 height 17
type input "[GEOGRAPHIC_DATA]"
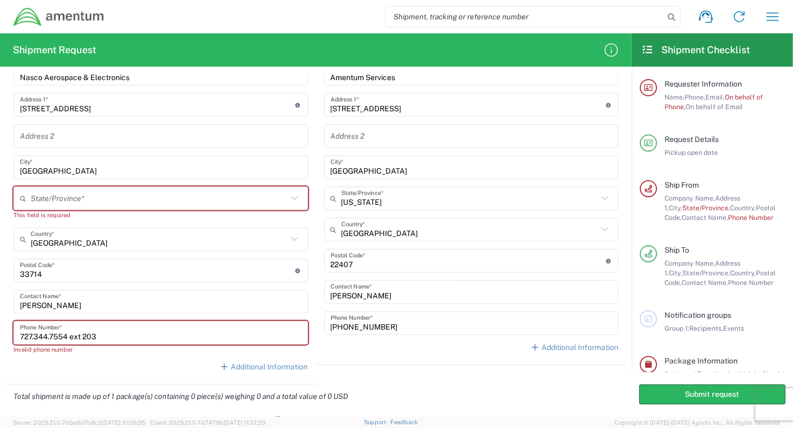
click at [290, 199] on icon at bounding box center [295, 198] width 14 height 14
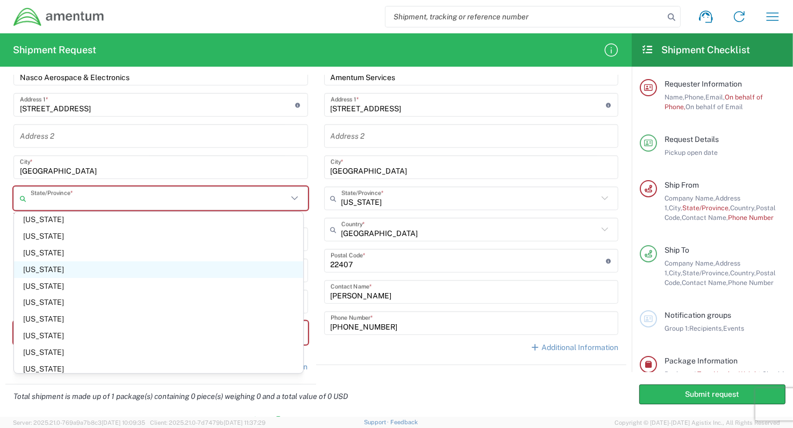
scroll to position [165, 0]
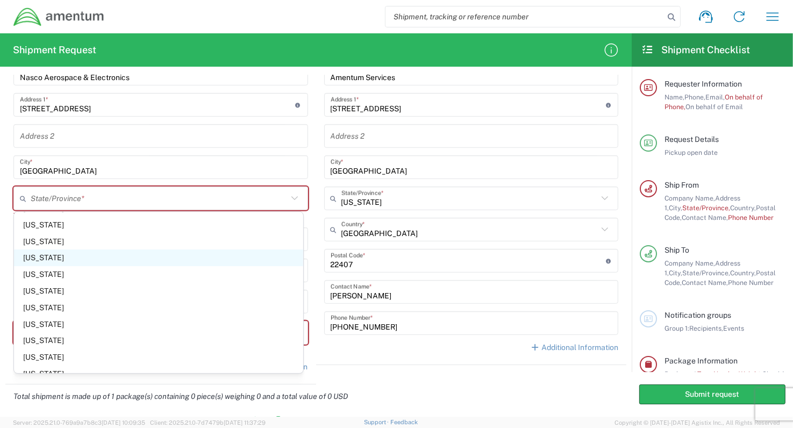
click at [36, 257] on span "[US_STATE]" at bounding box center [158, 257] width 289 height 17
type input "[US_STATE]"
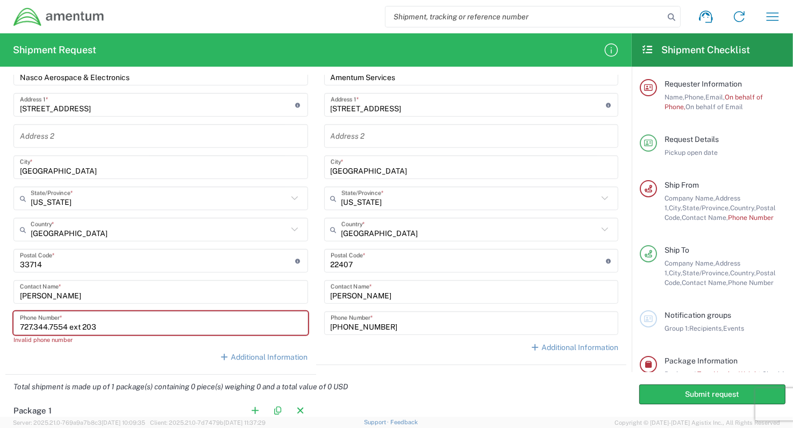
click at [335, 355] on div "Location [PHONE_NUMBER] [PHONE_NUMBER] [PHONE_NUMBER] [PHONE_NUMBER] [PHONE_NUM…" at bounding box center [471, 179] width 295 height 361
click at [137, 319] on input "727.344.7554 ext 203" at bounding box center [161, 323] width 282 height 19
drag, startPoint x: 113, startPoint y: 323, endPoint x: 70, endPoint y: 323, distance: 43.0
click at [70, 323] on input "727.344.7554 ext 203" at bounding box center [161, 323] width 282 height 19
type input "727.344.7554"
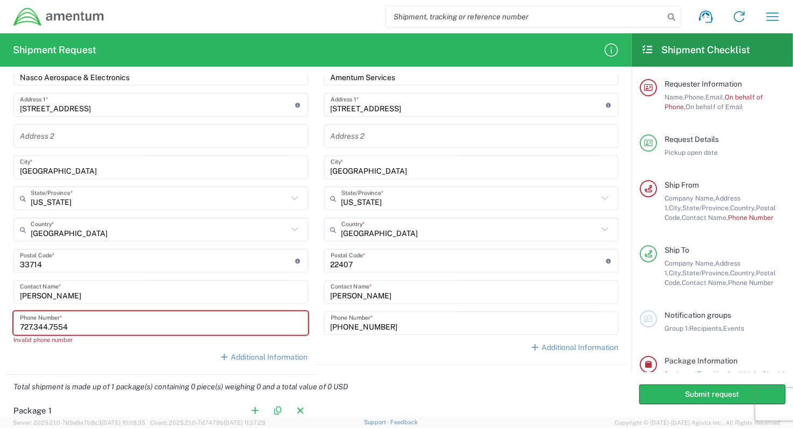
click at [380, 372] on agx-shipment-stop-widget "Ship To Location [PHONE_NUMBER] [PHONE_NUMBER] [PHONE_NUMBER] [PHONE_NUMBER] [P…" at bounding box center [471, 174] width 311 height 399
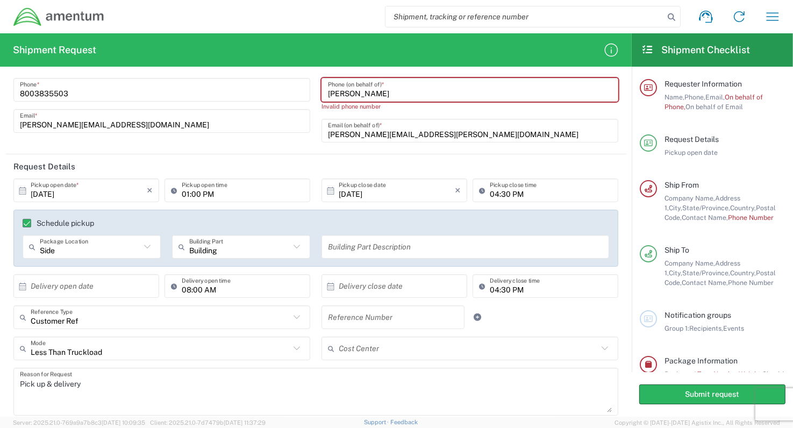
scroll to position [0, 0]
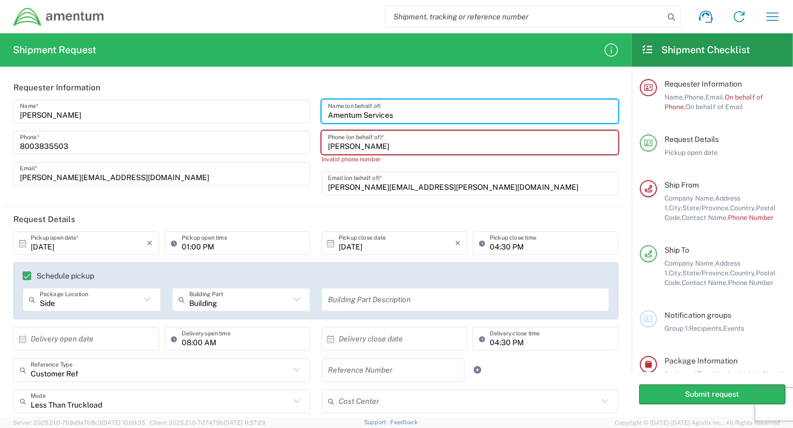
click at [395, 114] on input "Amentum Services" at bounding box center [470, 111] width 284 height 19
drag, startPoint x: 395, startPoint y: 114, endPoint x: 321, endPoint y: 118, distance: 73.2
click at [321, 118] on div "Amentum Services Name (on behalf of)" at bounding box center [469, 111] width 297 height 24
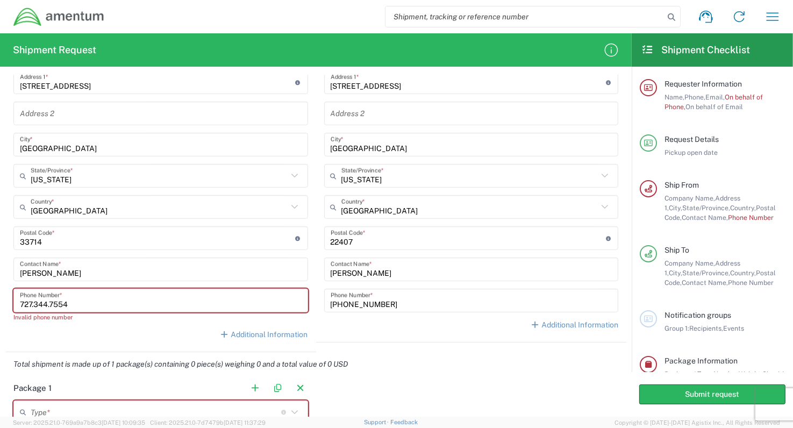
scroll to position [591, 0]
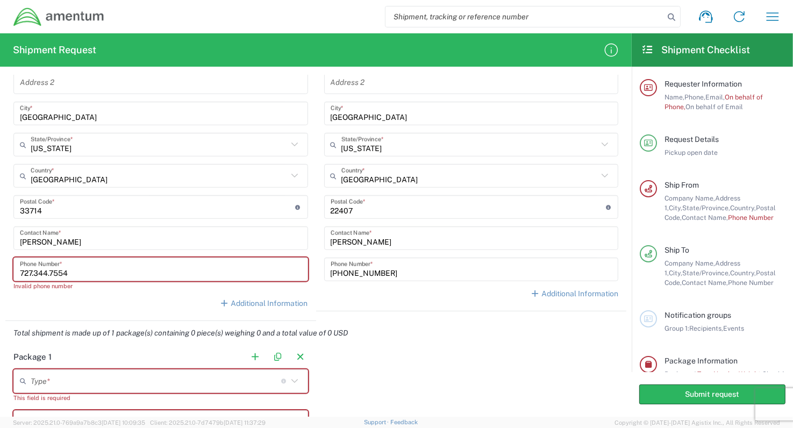
type input "[PERSON_NAME]"
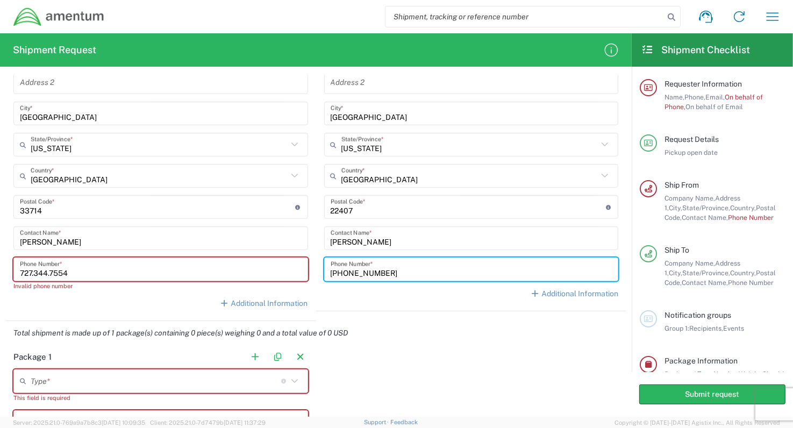
drag, startPoint x: 368, startPoint y: 273, endPoint x: 326, endPoint y: 273, distance: 41.9
click at [331, 273] on input "[PHONE_NUMBER]" at bounding box center [472, 269] width 282 height 19
click at [570, 195] on div "Postal Code * Postal Code for [GEOGRAPHIC_DATA] should have the following forma…" at bounding box center [471, 207] width 295 height 24
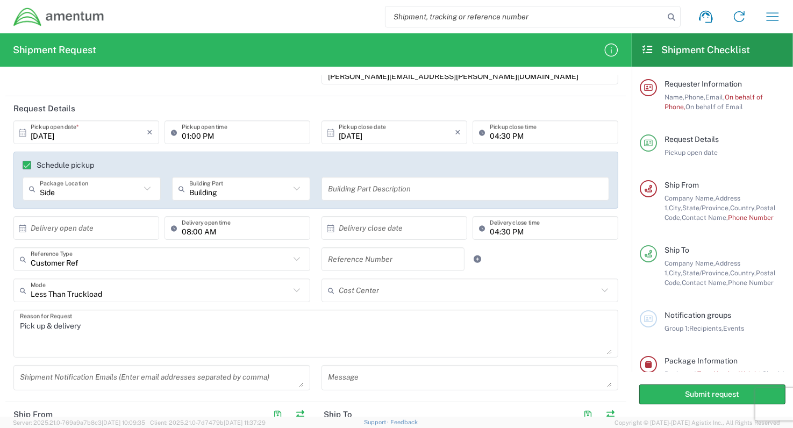
scroll to position [0, 0]
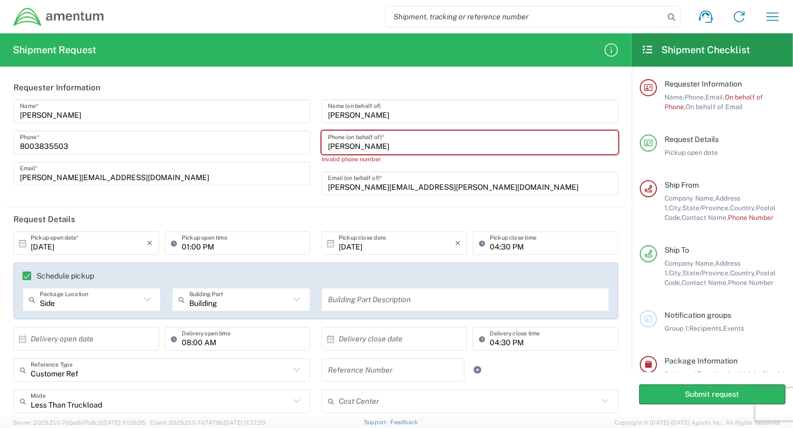
drag, startPoint x: 374, startPoint y: 145, endPoint x: 323, endPoint y: 148, distance: 51.1
click at [323, 148] on div "[PERSON_NAME] Phone (on behalf of) *" at bounding box center [469, 143] width 297 height 24
paste input "[PHONE_NUMBER]"
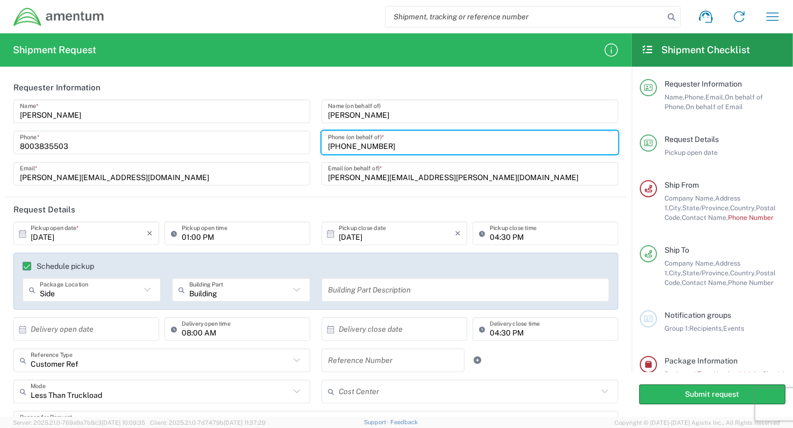
type input "[PHONE_NUMBER]"
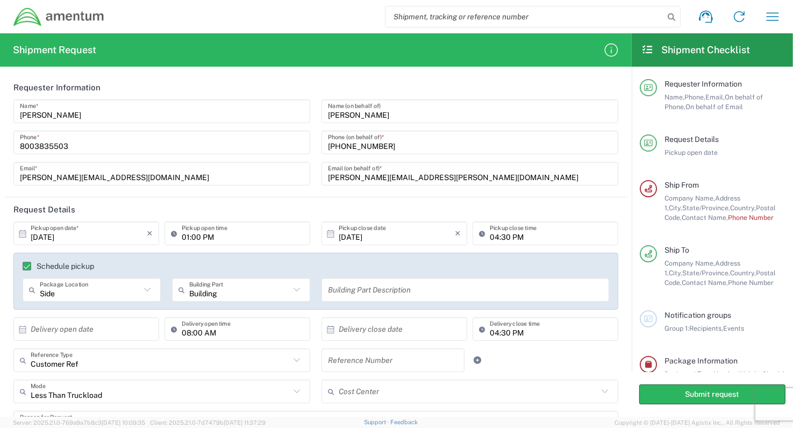
click at [206, 190] on div "[PERSON_NAME] Name * [PHONE_NUMBER] Phone * [PERSON_NAME][EMAIL_ADDRESS][DOMAIN…" at bounding box center [162, 146] width 308 height 94
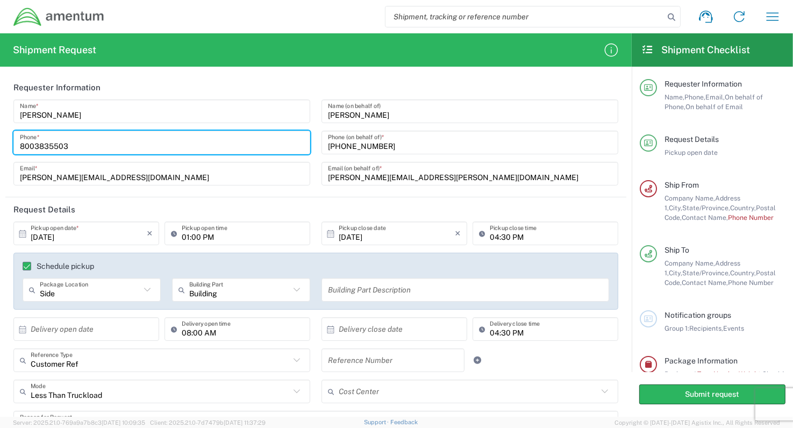
click at [160, 138] on input "8003835503" at bounding box center [162, 142] width 284 height 19
drag, startPoint x: 75, startPoint y: 142, endPoint x: 15, endPoint y: 142, distance: 60.7
click at [15, 142] on div "[PHONE_NUMBER] Phone *" at bounding box center [161, 143] width 297 height 24
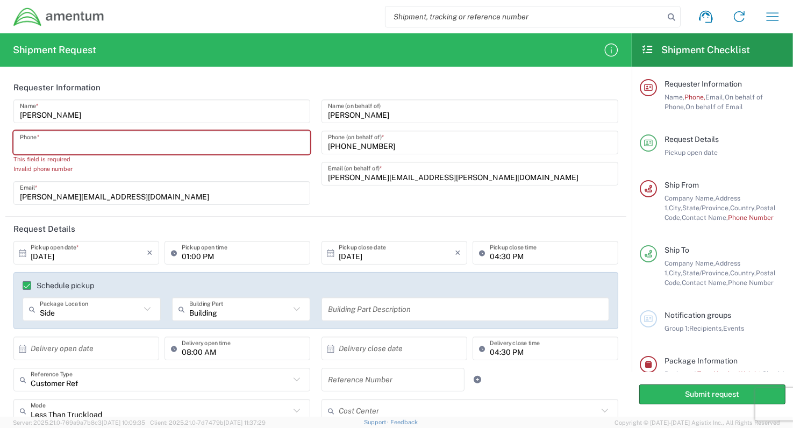
type input "8003835503"
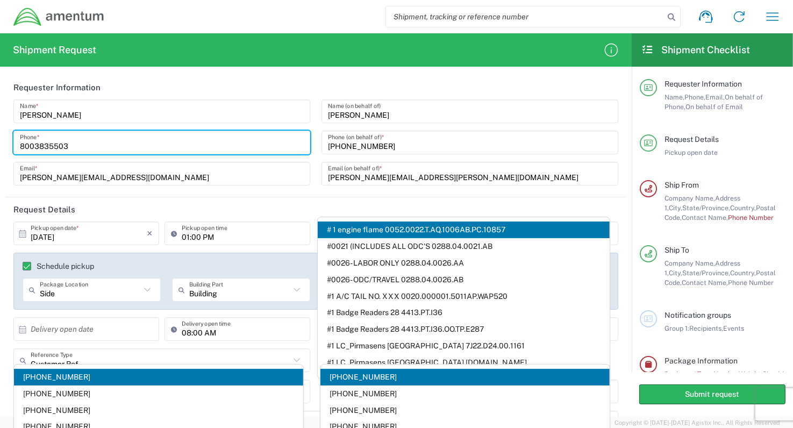
click at [132, 176] on input "[PERSON_NAME][EMAIL_ADDRESS][DOMAIN_NAME]" at bounding box center [162, 173] width 284 height 19
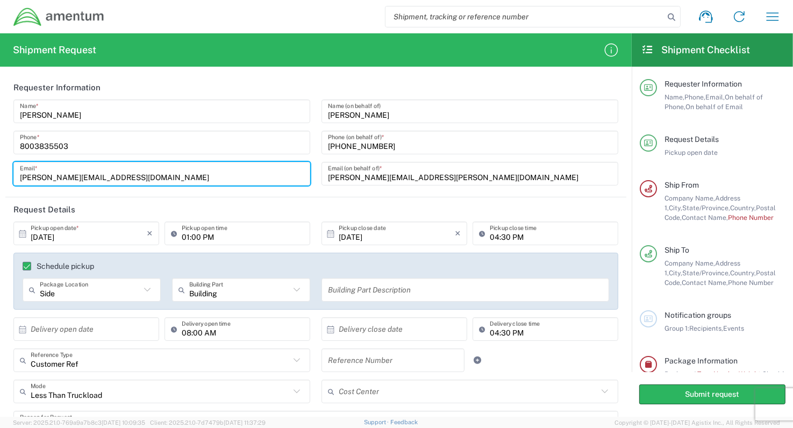
click at [419, 199] on header "Request Details" at bounding box center [315, 209] width 621 height 24
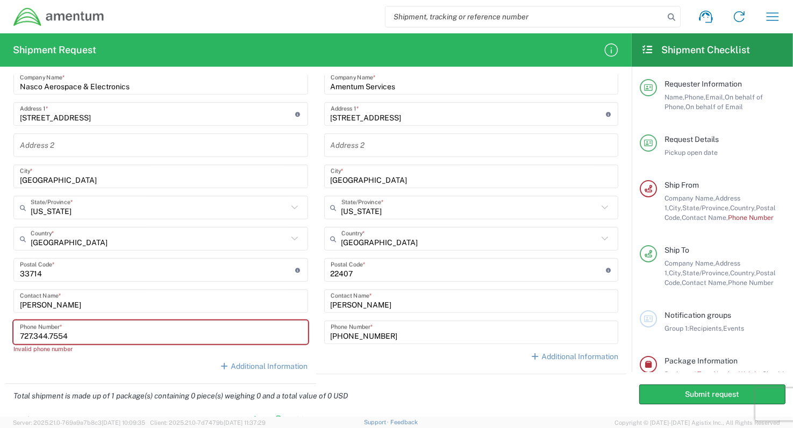
scroll to position [538, 0]
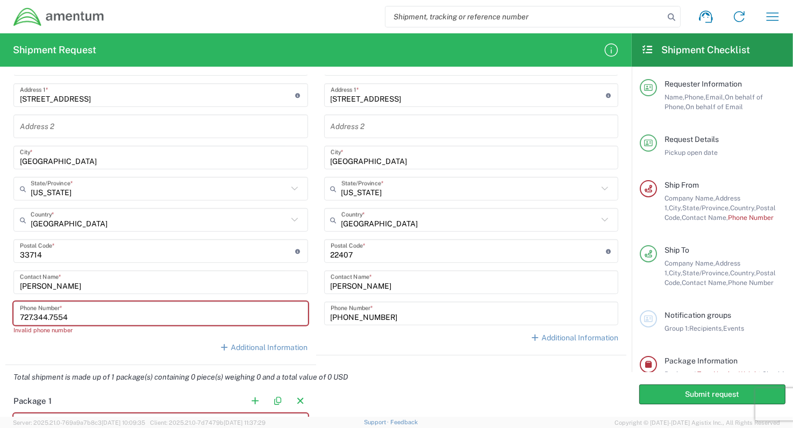
click at [343, 317] on input "[PHONE_NUMBER]" at bounding box center [472, 313] width 282 height 19
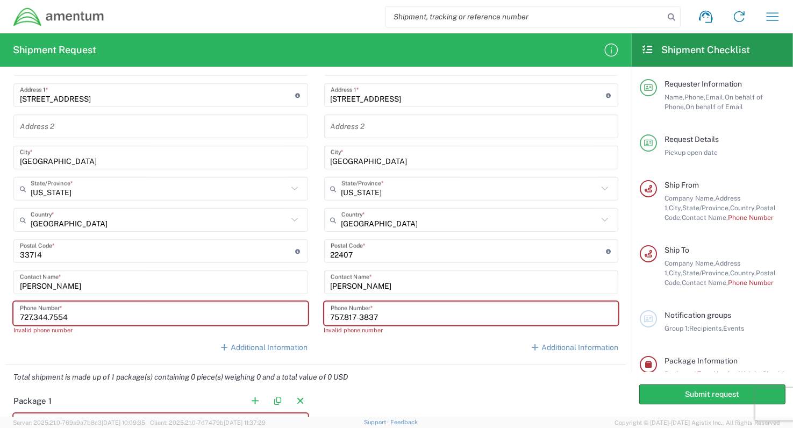
click at [356, 314] on input "757.817-3837" at bounding box center [472, 313] width 282 height 19
type input "757.817.3837"
click at [38, 316] on input "727.344.7554" at bounding box center [161, 313] width 282 height 19
click at [35, 314] on input "727.344.7554" at bounding box center [161, 313] width 282 height 19
click at [50, 314] on input "727344.7554" at bounding box center [161, 313] width 282 height 19
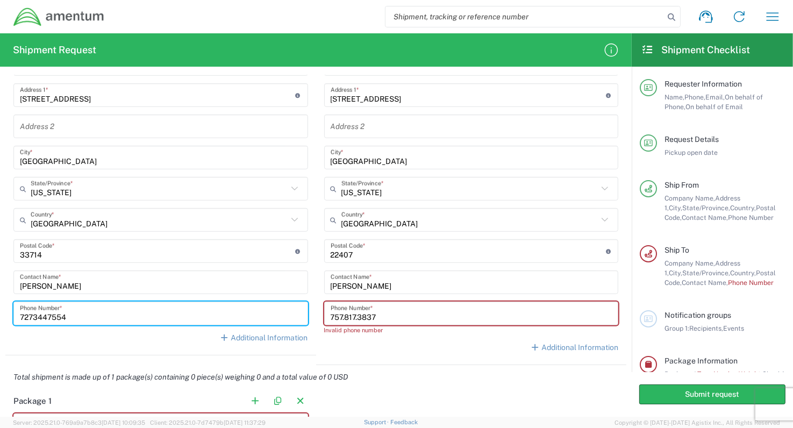
type input "7273447554"
click at [342, 314] on input "757.817.3837" at bounding box center [472, 313] width 282 height 19
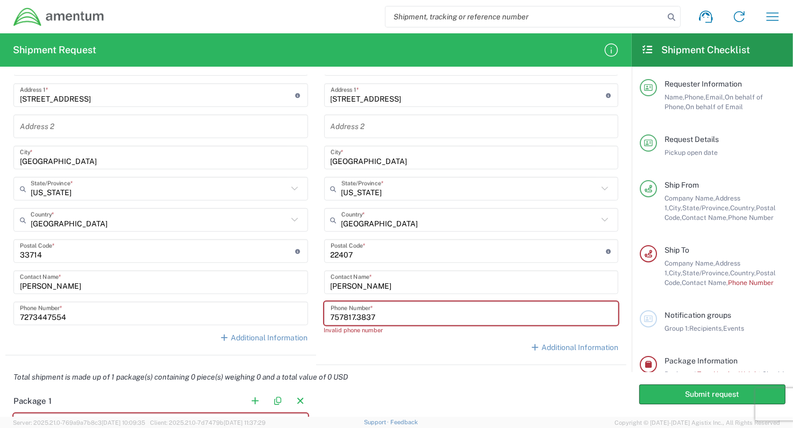
click at [355, 317] on input "757817.3837" at bounding box center [472, 313] width 282 height 19
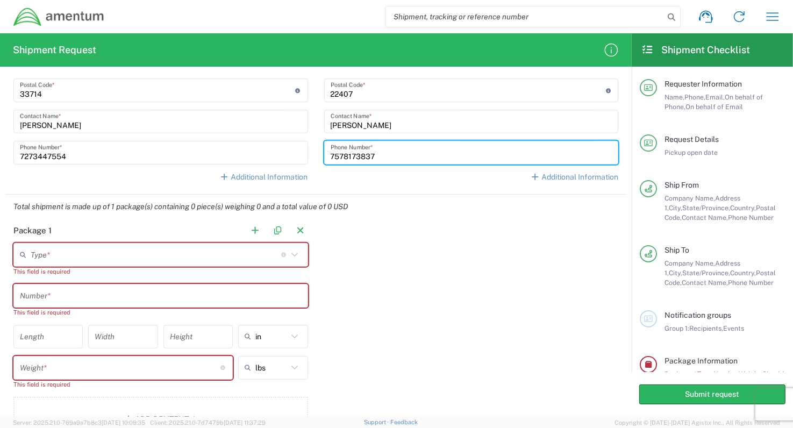
scroll to position [699, 0]
type input "7578173837"
click at [292, 253] on icon at bounding box center [295, 254] width 14 height 14
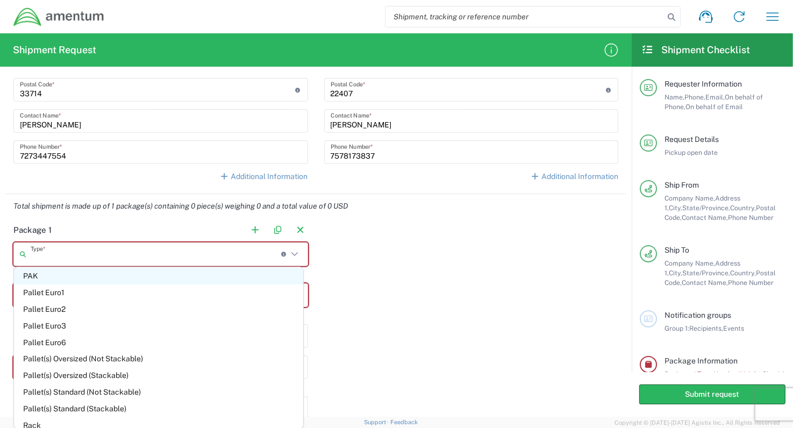
scroll to position [538, 0]
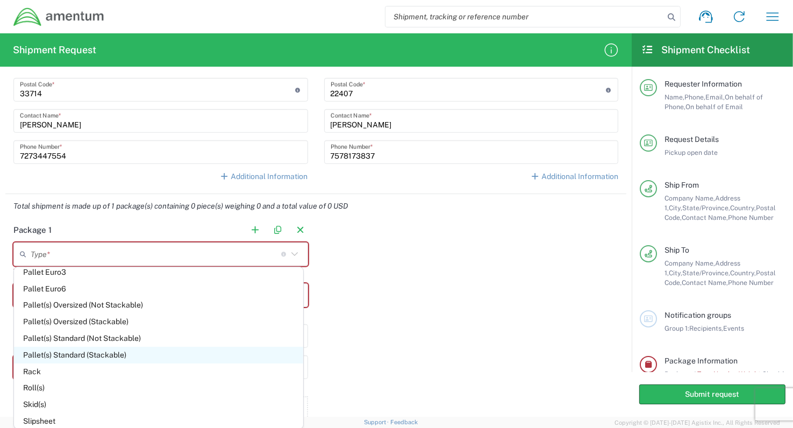
click at [73, 353] on span "Pallet(s) Standard (Stackable)" at bounding box center [158, 355] width 289 height 17
type input "Pallet(s) Standard (Stackable)"
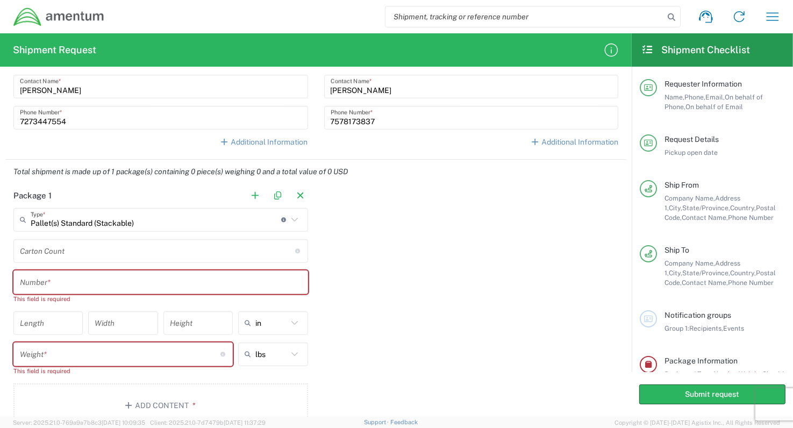
scroll to position [753, 0]
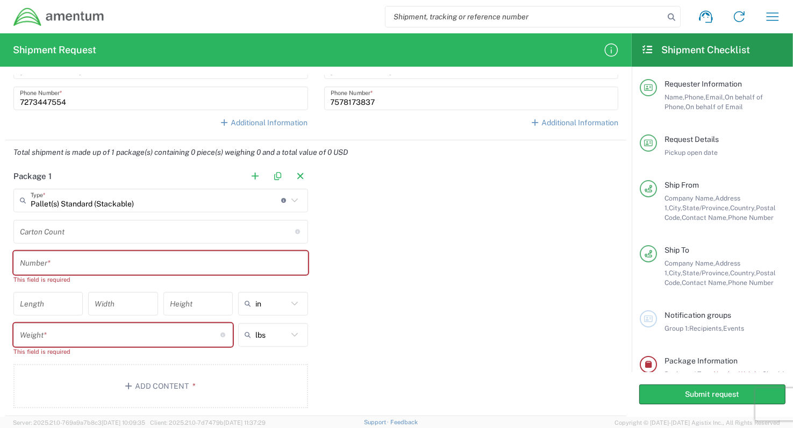
click at [38, 259] on input "text" at bounding box center [161, 262] width 282 height 19
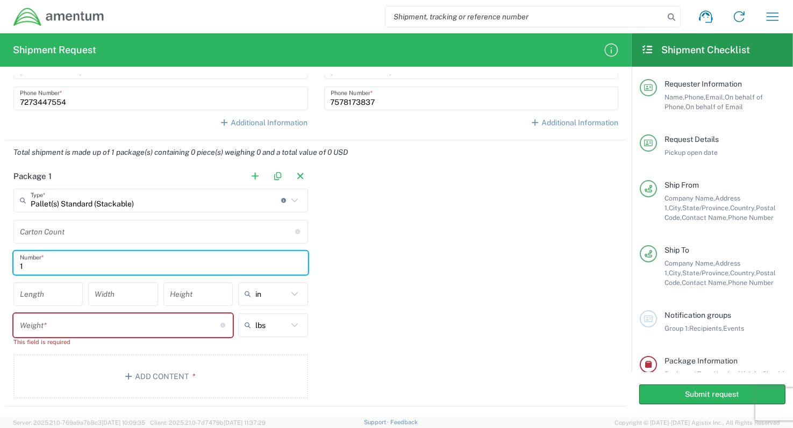
type input "1"
click at [23, 289] on input "number" at bounding box center [48, 293] width 56 height 19
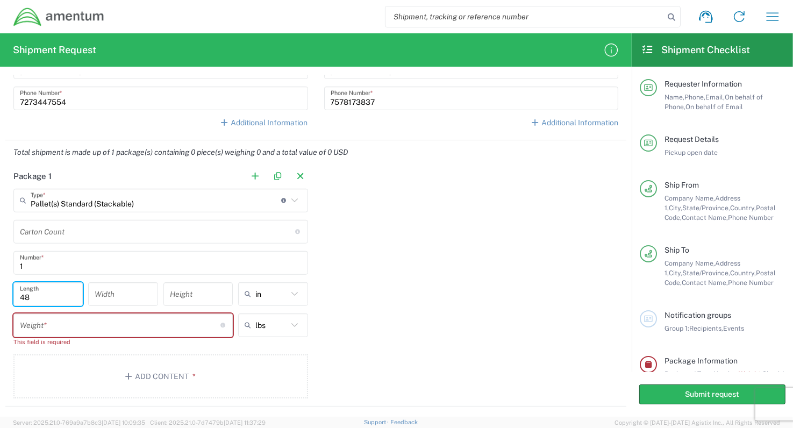
type input "48"
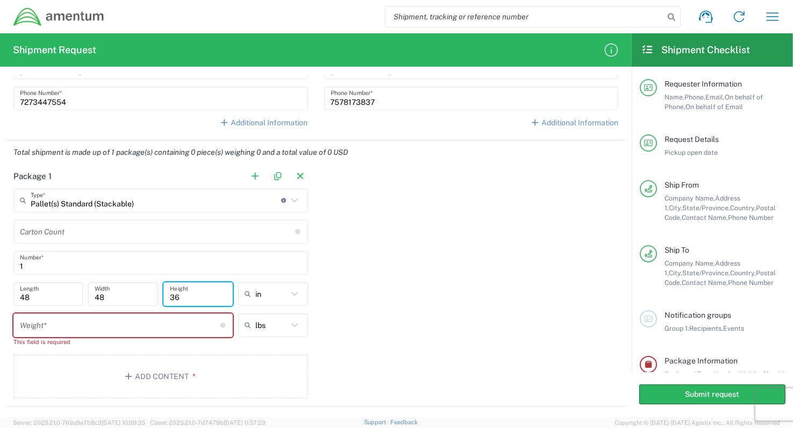
type input "36"
click at [137, 324] on input "number" at bounding box center [120, 325] width 200 height 19
click at [48, 326] on input "number" at bounding box center [120, 325] width 200 height 19
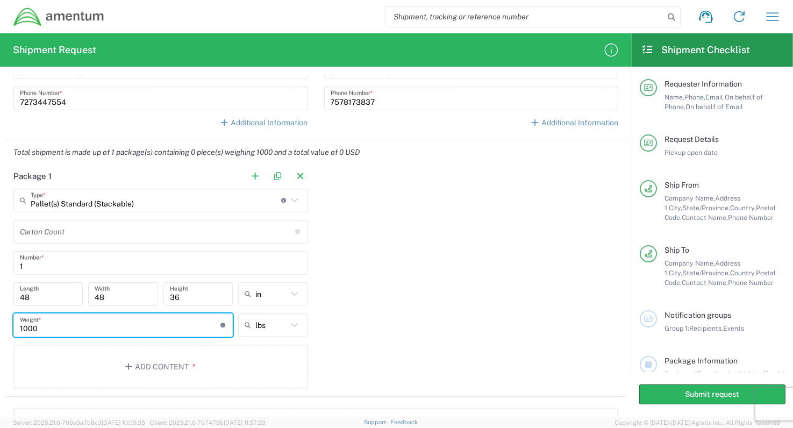
type input "1000"
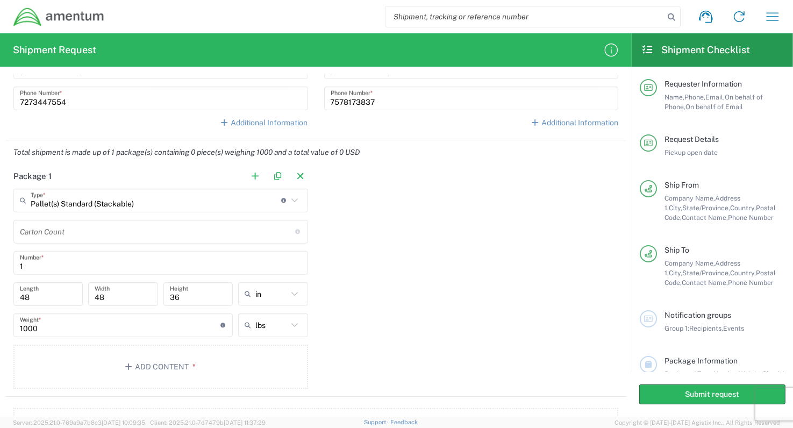
click at [444, 280] on div "Package 1 Pallet(s) Standard (Stackable) Type * Material used to package goods …" at bounding box center [315, 280] width 621 height 232
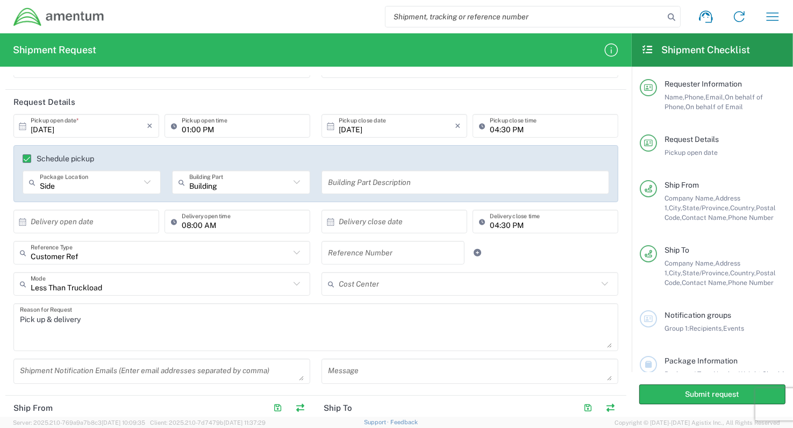
scroll to position [0, 0]
